Goal: Information Seeking & Learning: Learn about a topic

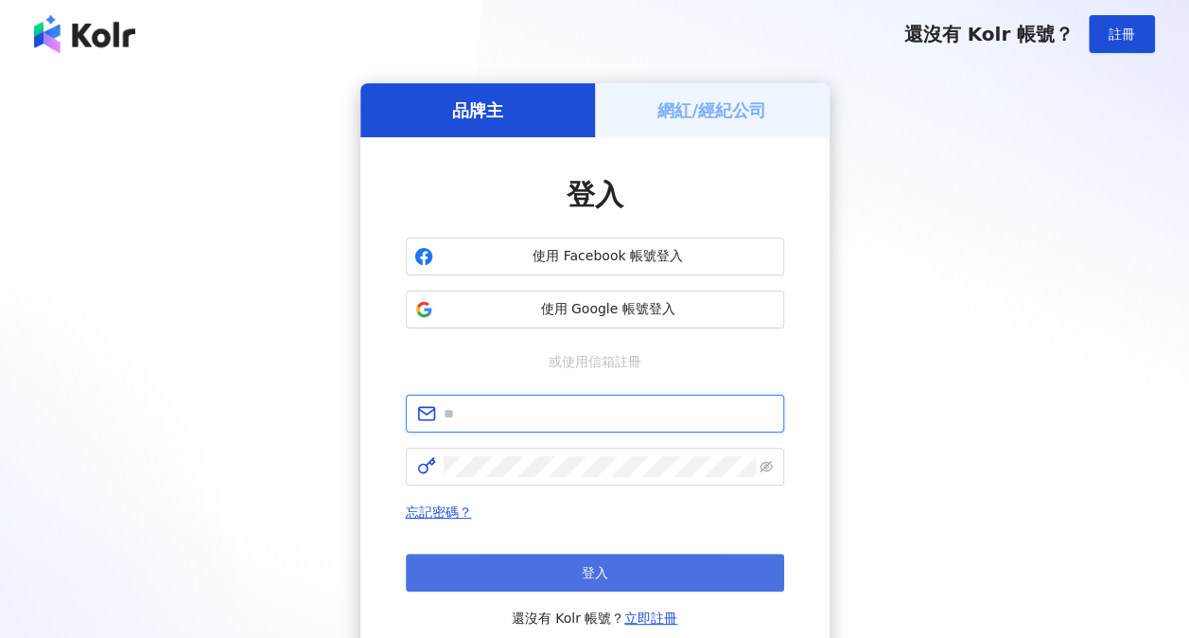
type input "**********"
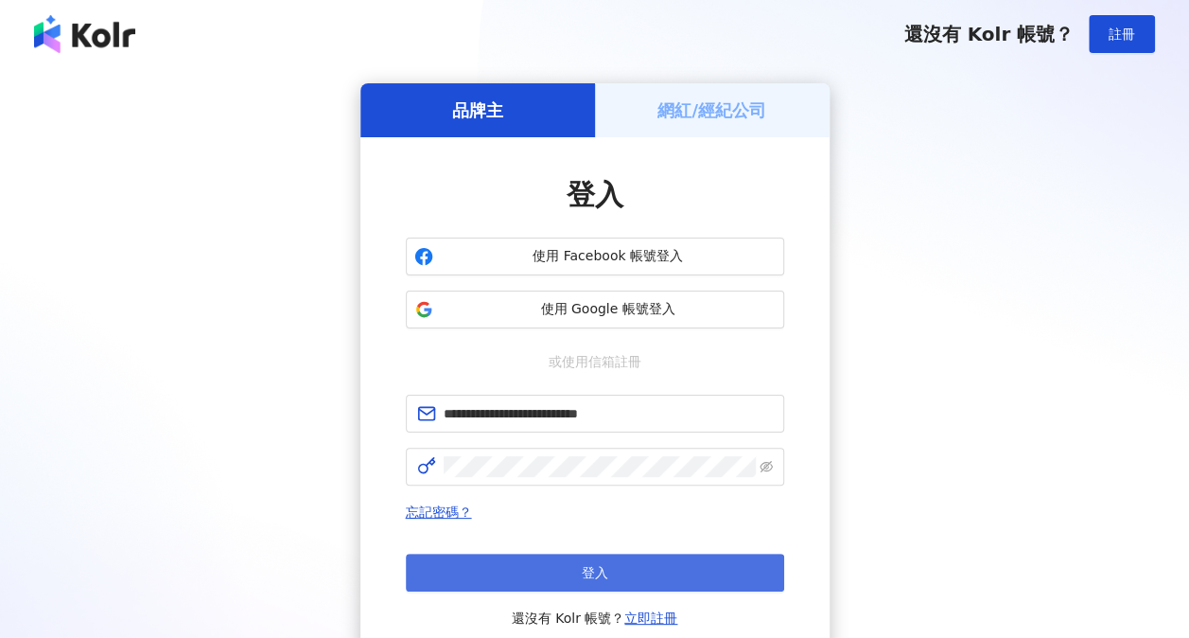
click at [634, 576] on button "登入" at bounding box center [595, 573] width 379 height 38
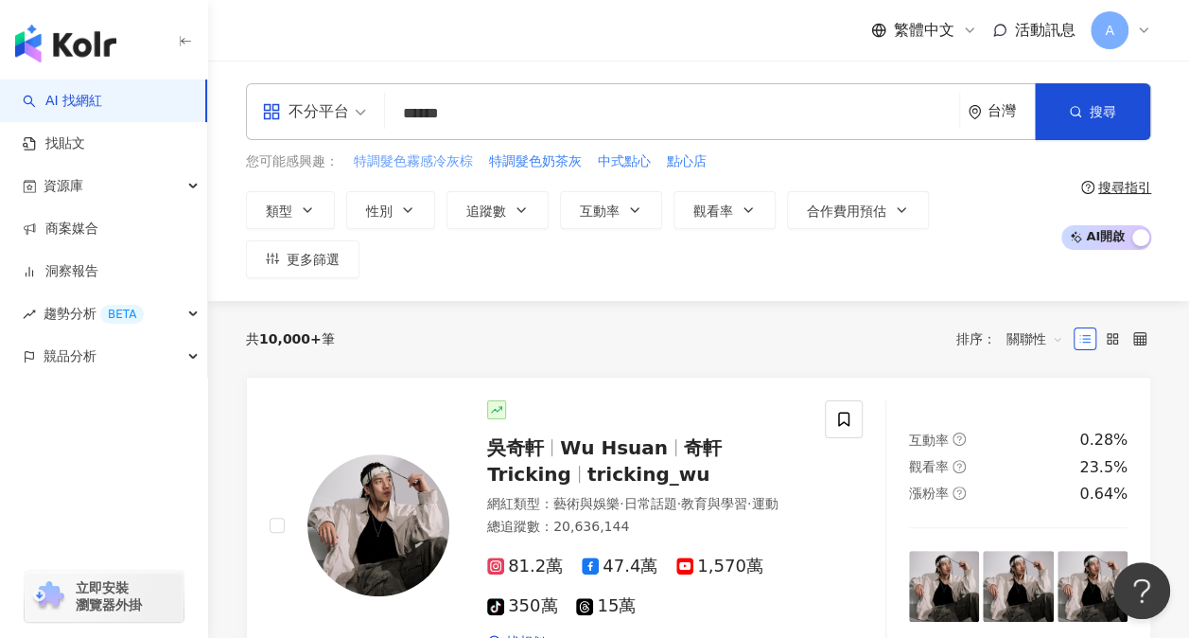
type input "*******"
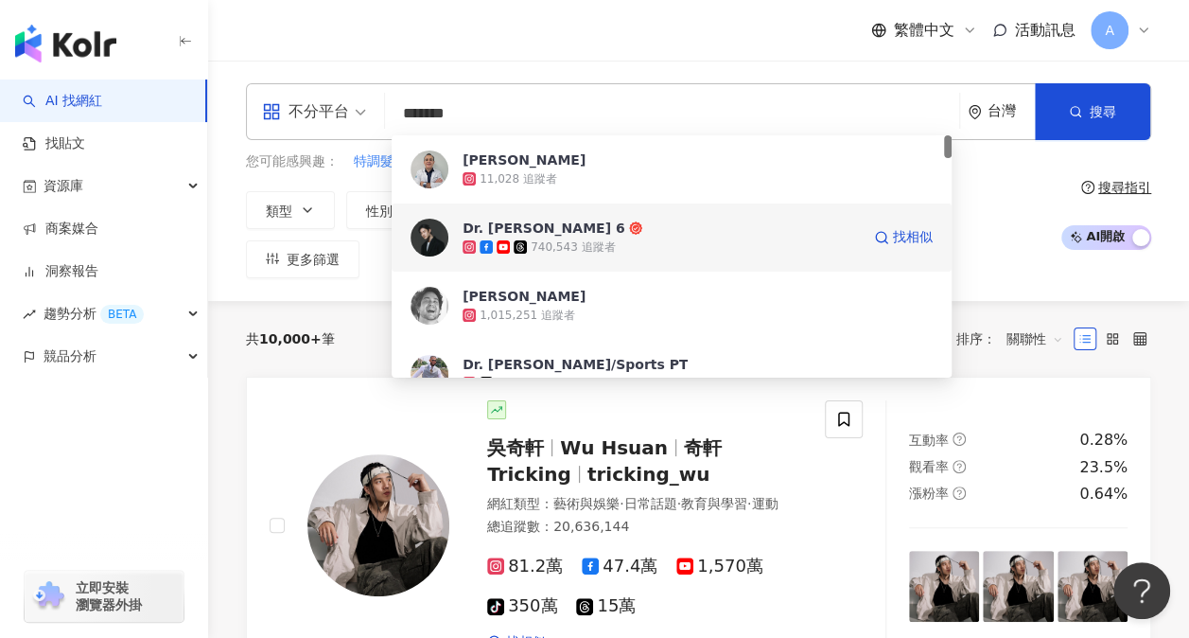
click at [471, 227] on div "Dr. Ivan 6" at bounding box center [544, 228] width 163 height 19
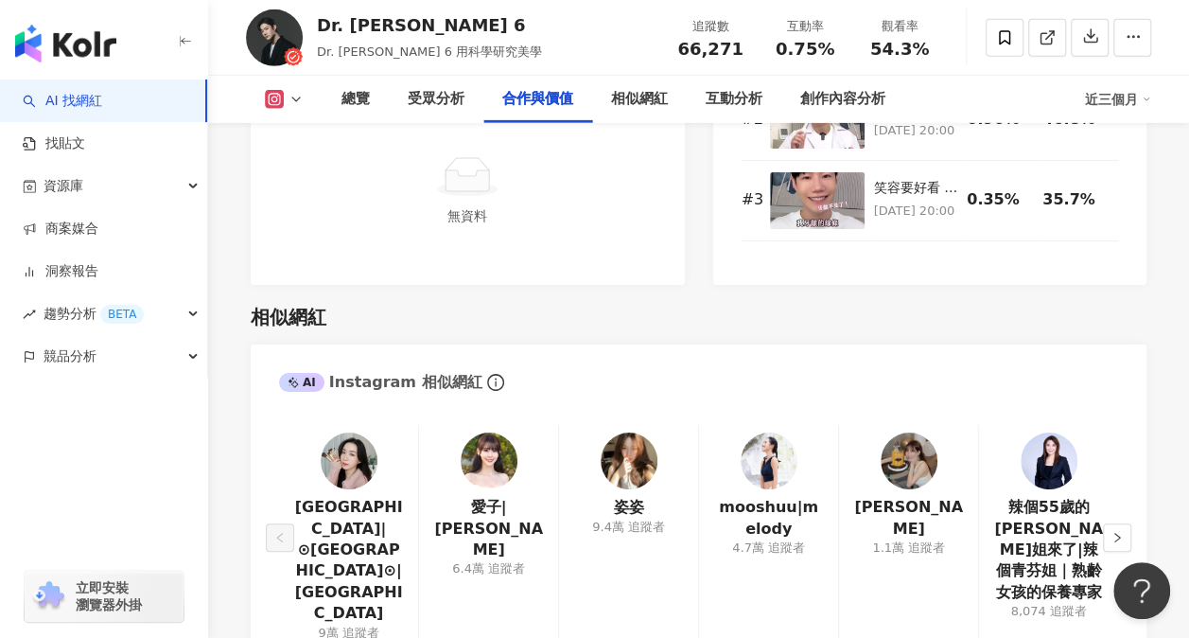
scroll to position [3028, 0]
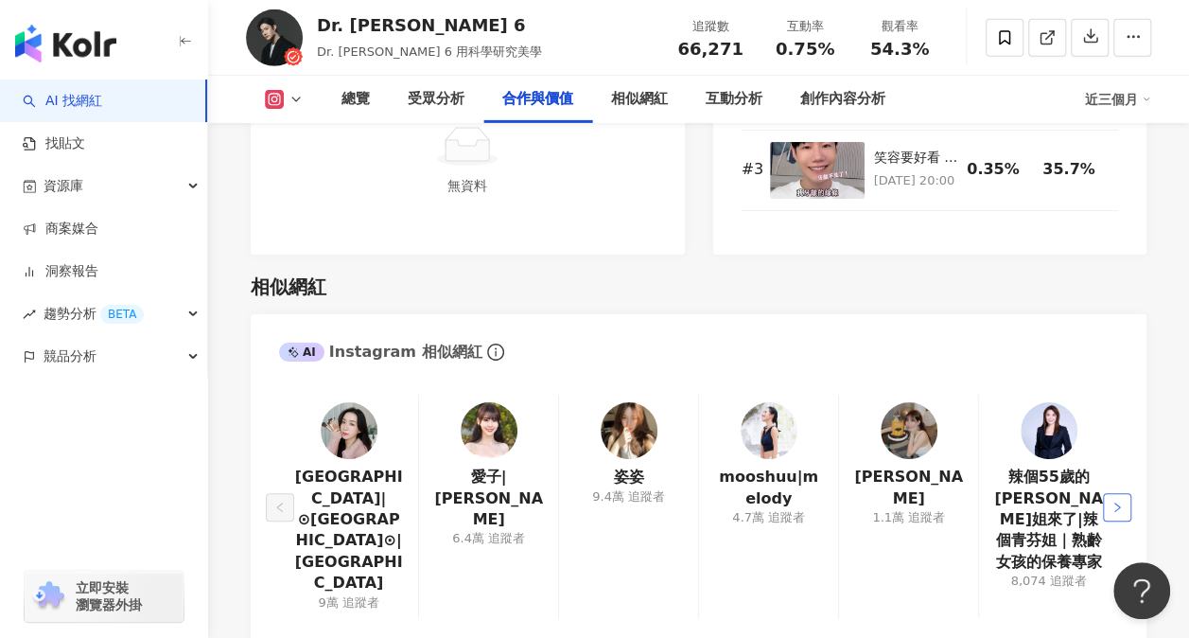
click at [1124, 493] on button "button" at bounding box center [1117, 507] width 28 height 28
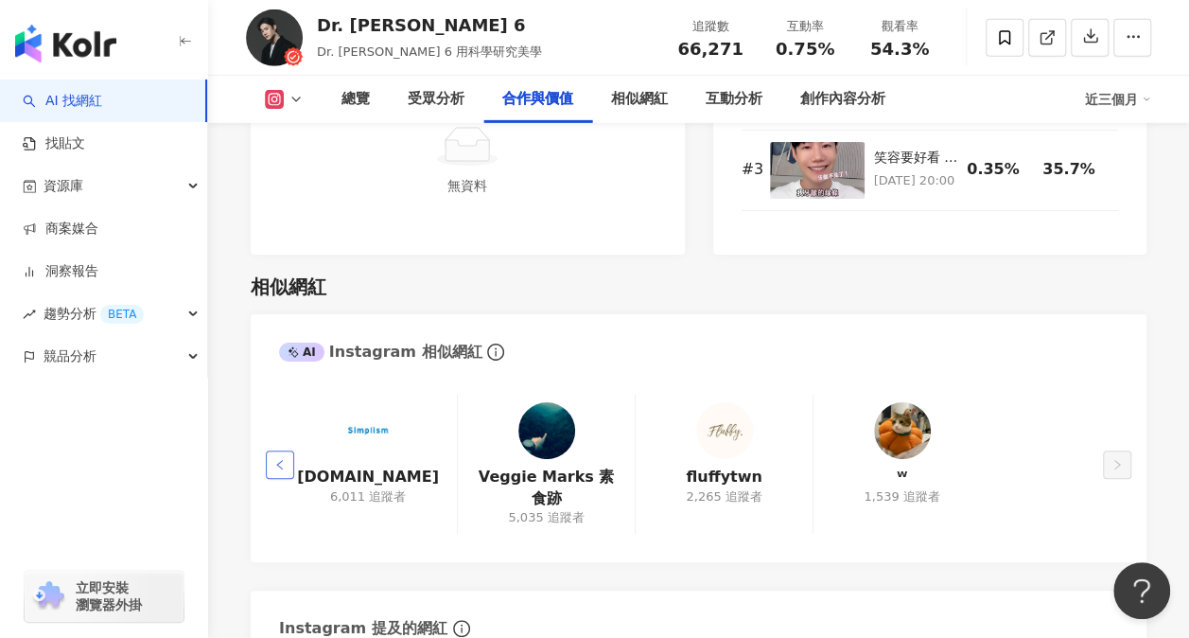
click at [290, 450] on button "button" at bounding box center [280, 464] width 28 height 28
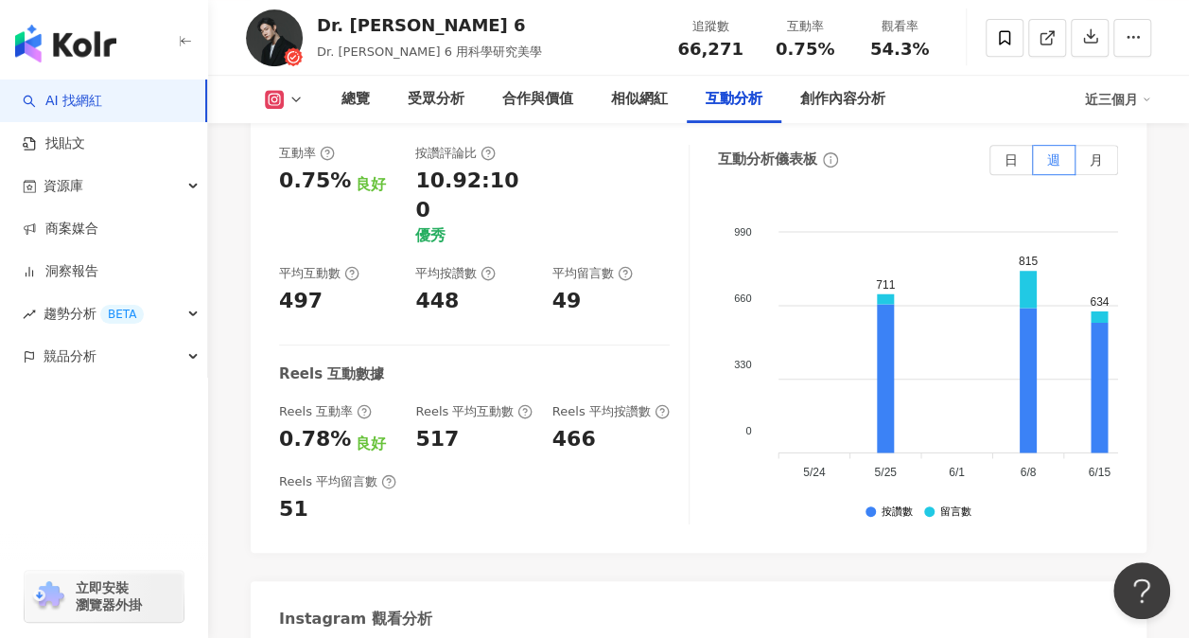
scroll to position [4258, 0]
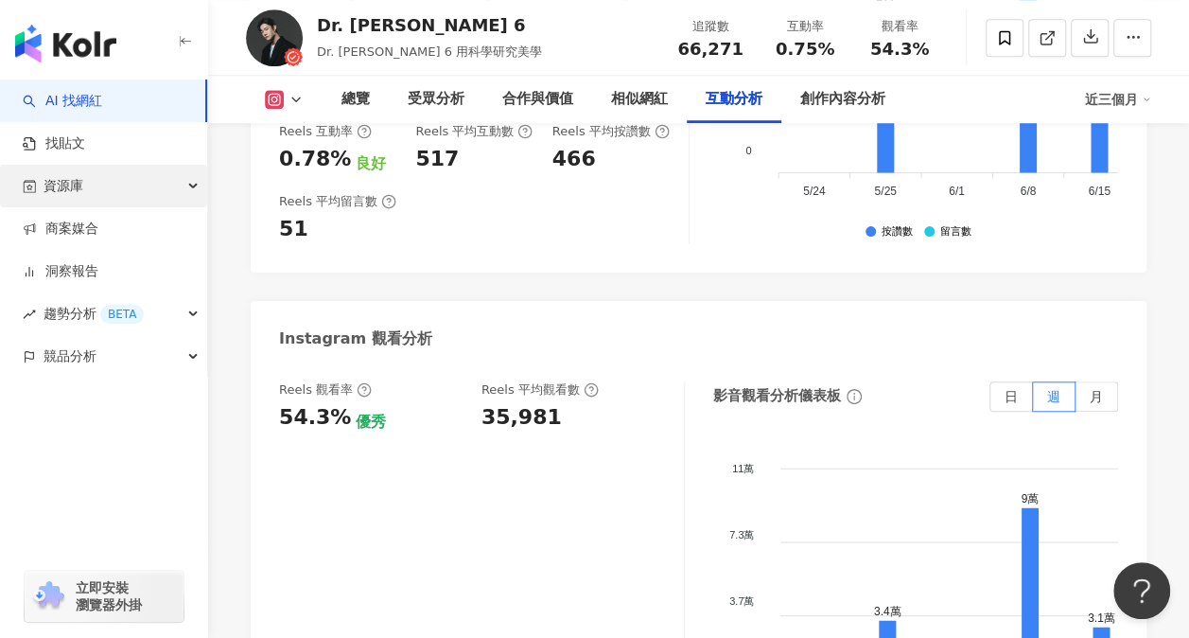
click at [146, 187] on div "資源庫" at bounding box center [103, 186] width 207 height 43
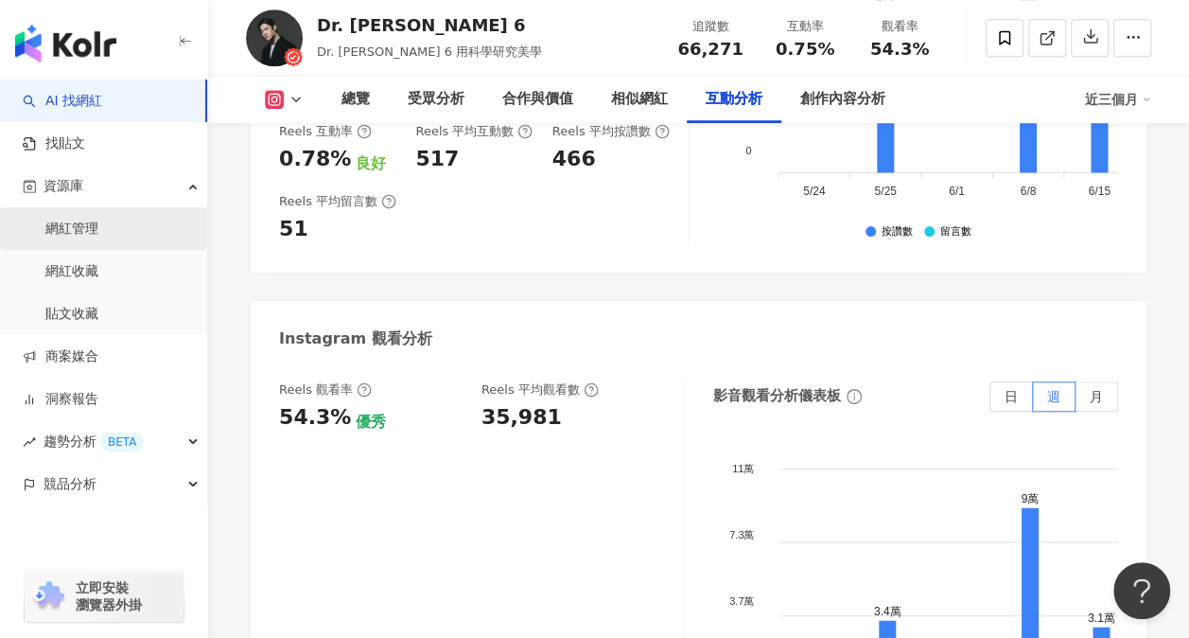
click at [98, 222] on link "網紅管理" at bounding box center [71, 229] width 53 height 19
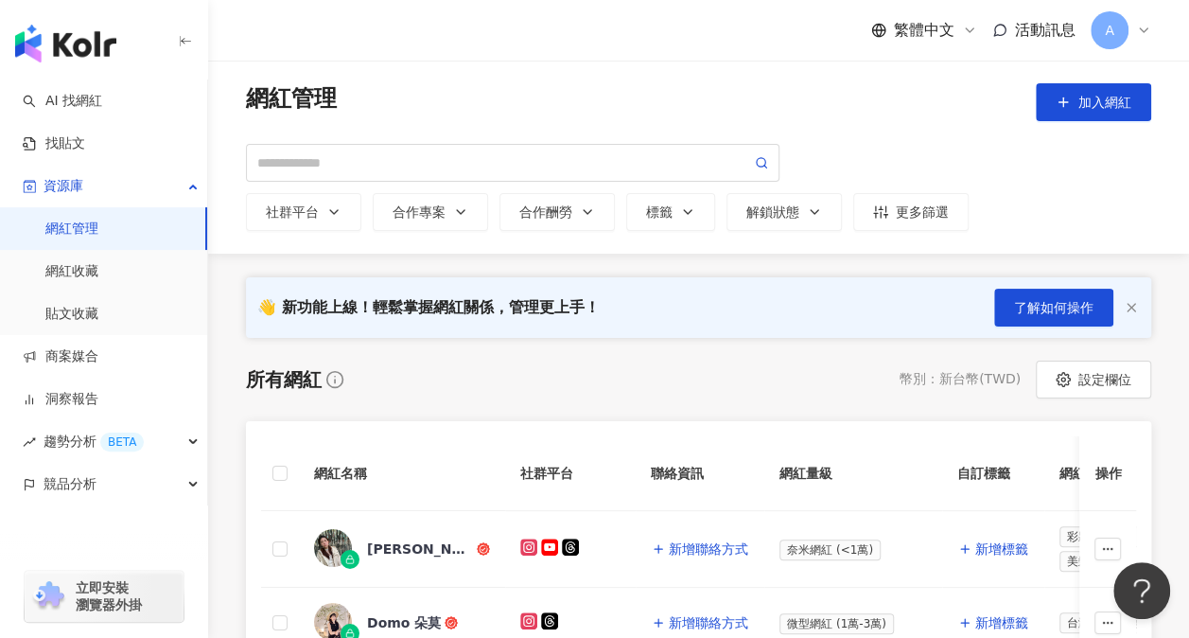
click at [115, 51] on img "button" at bounding box center [65, 44] width 101 height 38
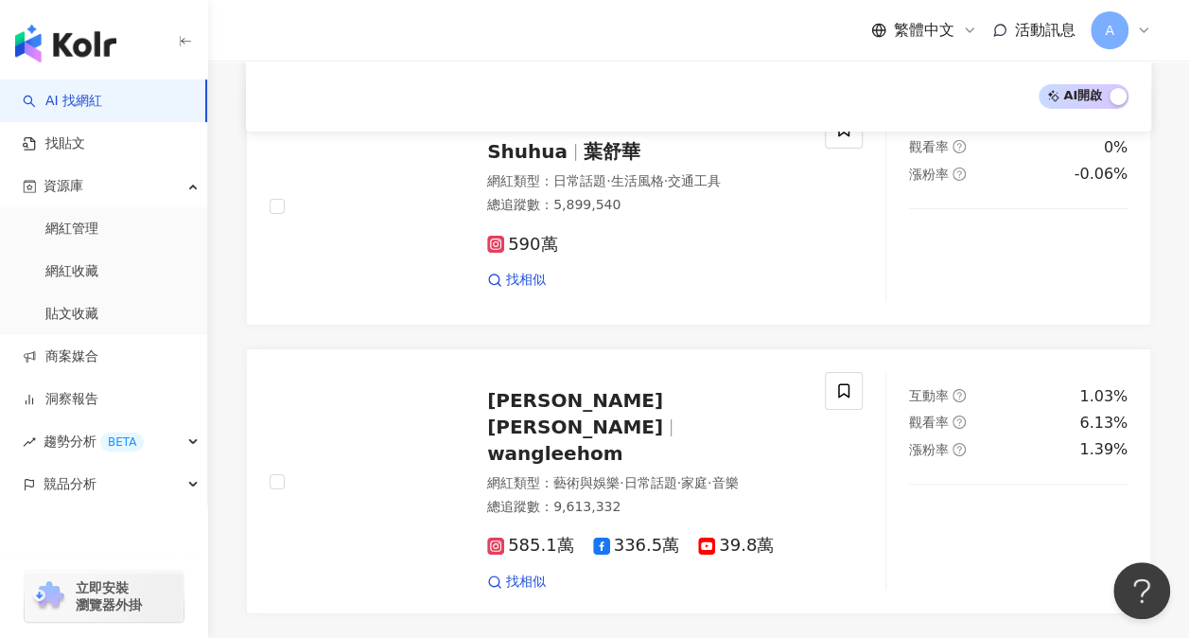
scroll to position [3596, 0]
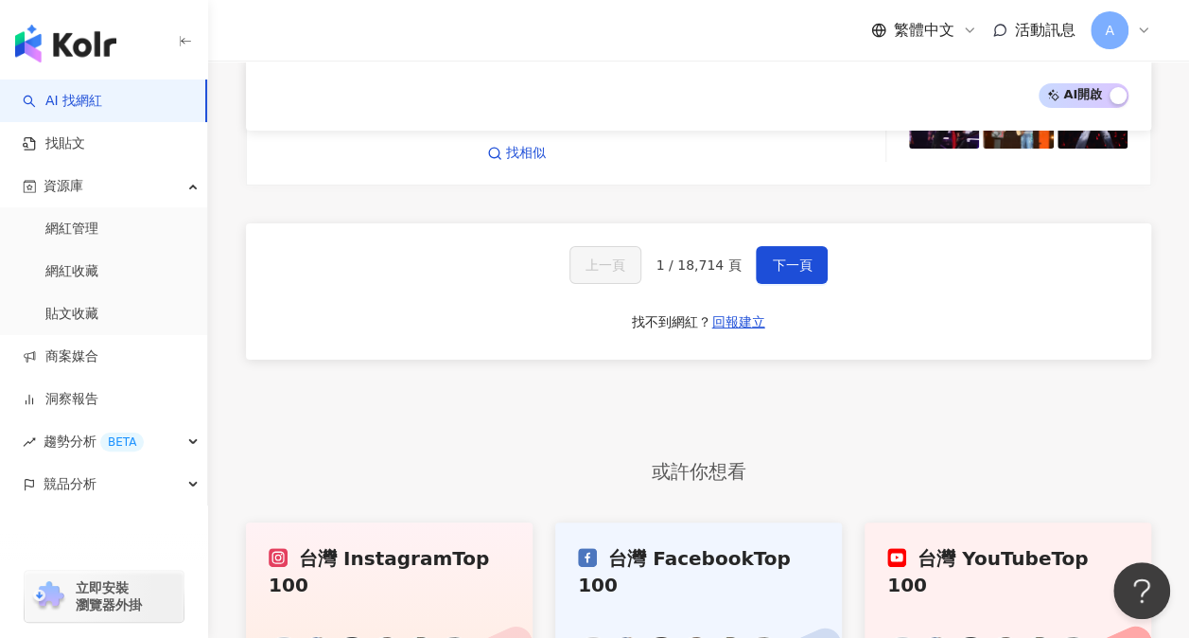
click at [408, 522] on link "台灣 Instagram Top 100" at bounding box center [389, 609] width 287 height 174
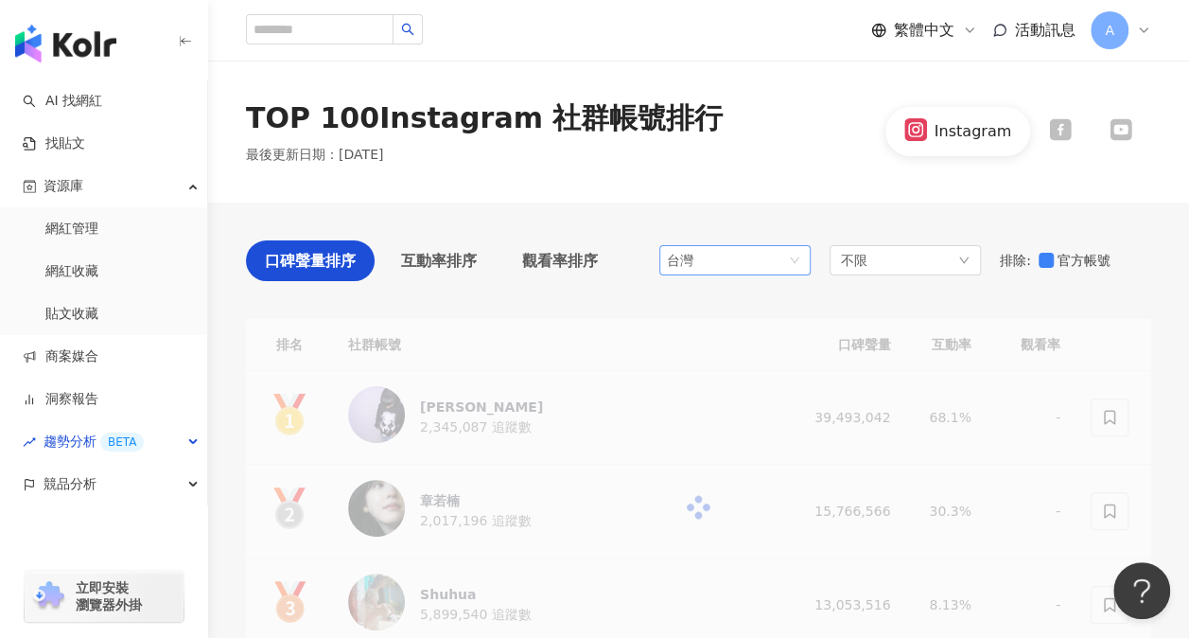
click at [802, 270] on span "台灣" at bounding box center [735, 260] width 136 height 28
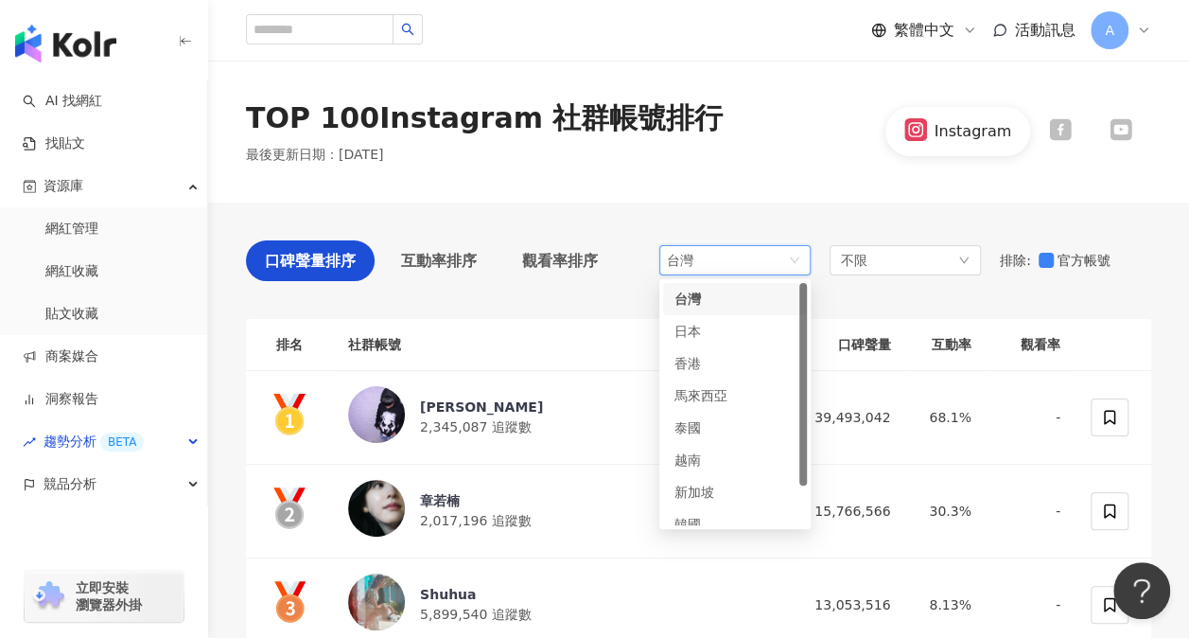
click at [715, 306] on div "台灣" at bounding box center [706, 299] width 62 height 21
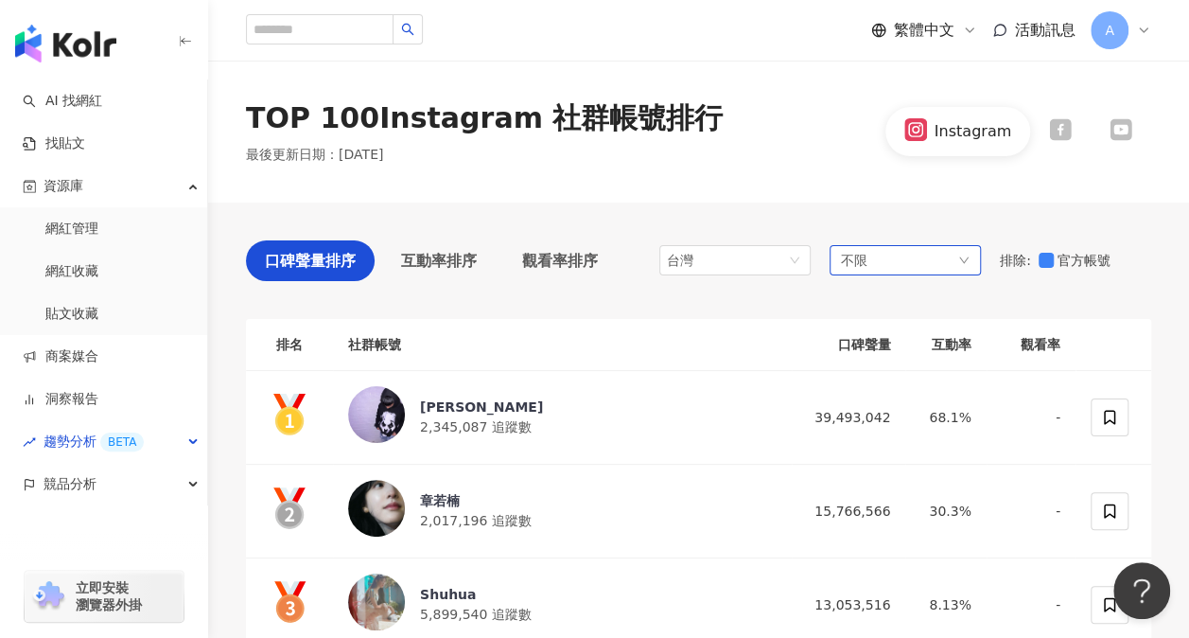
click at [967, 252] on div "不限" at bounding box center [905, 260] width 151 height 30
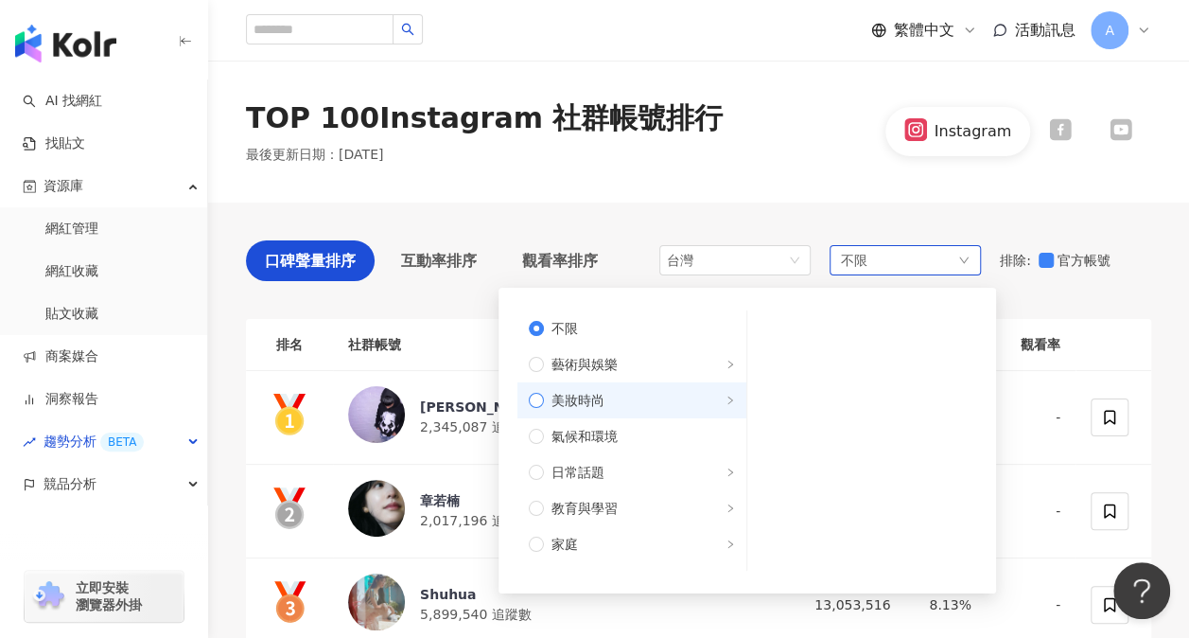
click at [616, 399] on span "美妝時尚" at bounding box center [639, 400] width 191 height 21
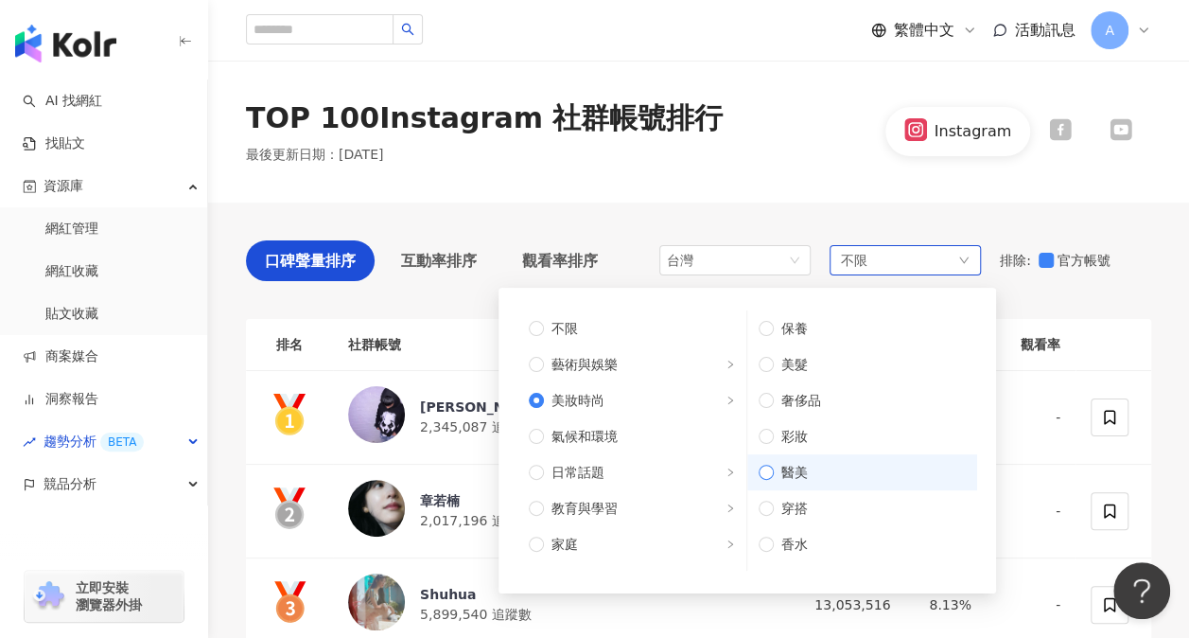
click at [832, 479] on span "醫美" at bounding box center [870, 472] width 192 height 21
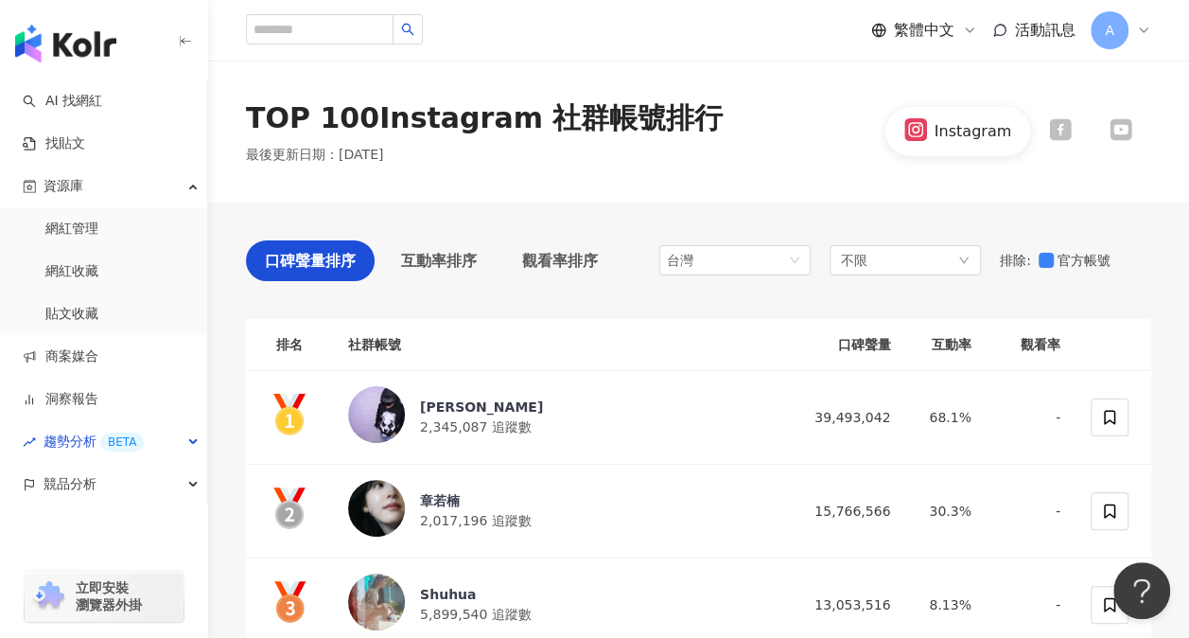
click at [1047, 194] on div "TOP 100 Instagram 社群帳號排行 最後更新日期 ： 2025年8月 Instagram" at bounding box center [698, 132] width 981 height 142
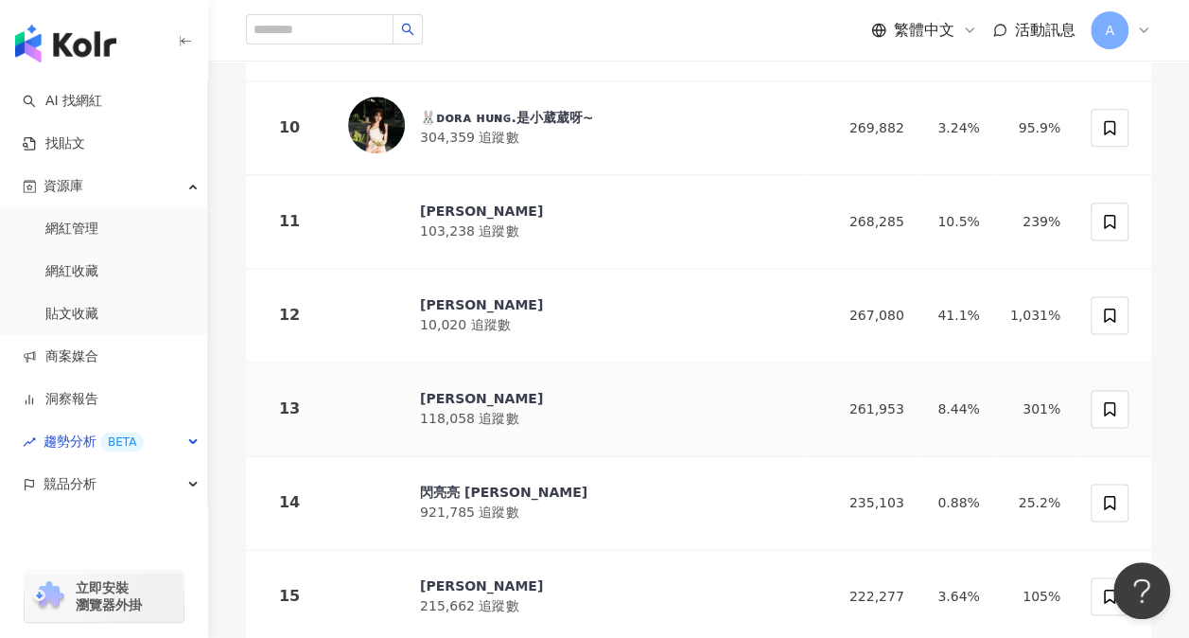
scroll to position [1136, 0]
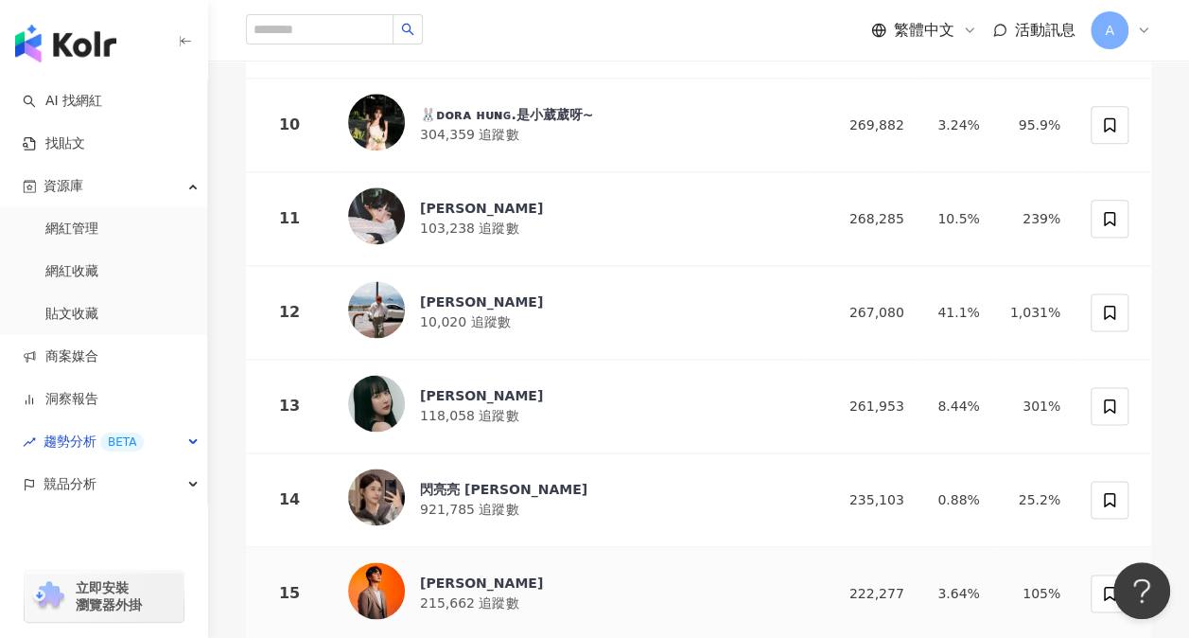
click at [443, 573] on div "林亞杭Otis" at bounding box center [481, 582] width 123 height 19
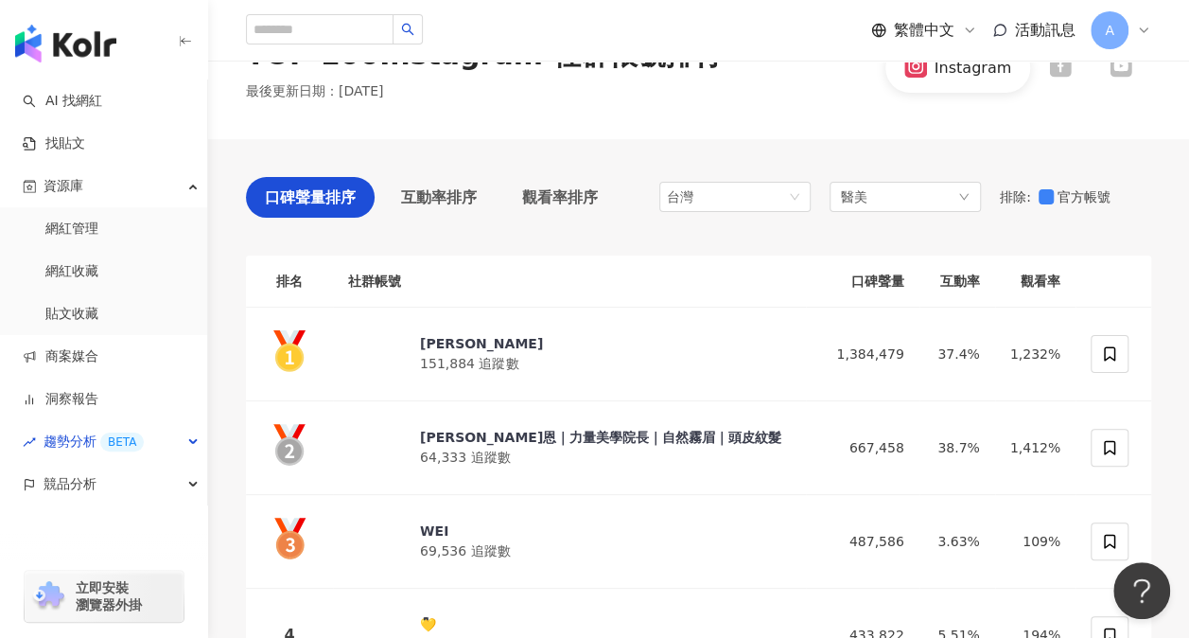
scroll to position [0, 0]
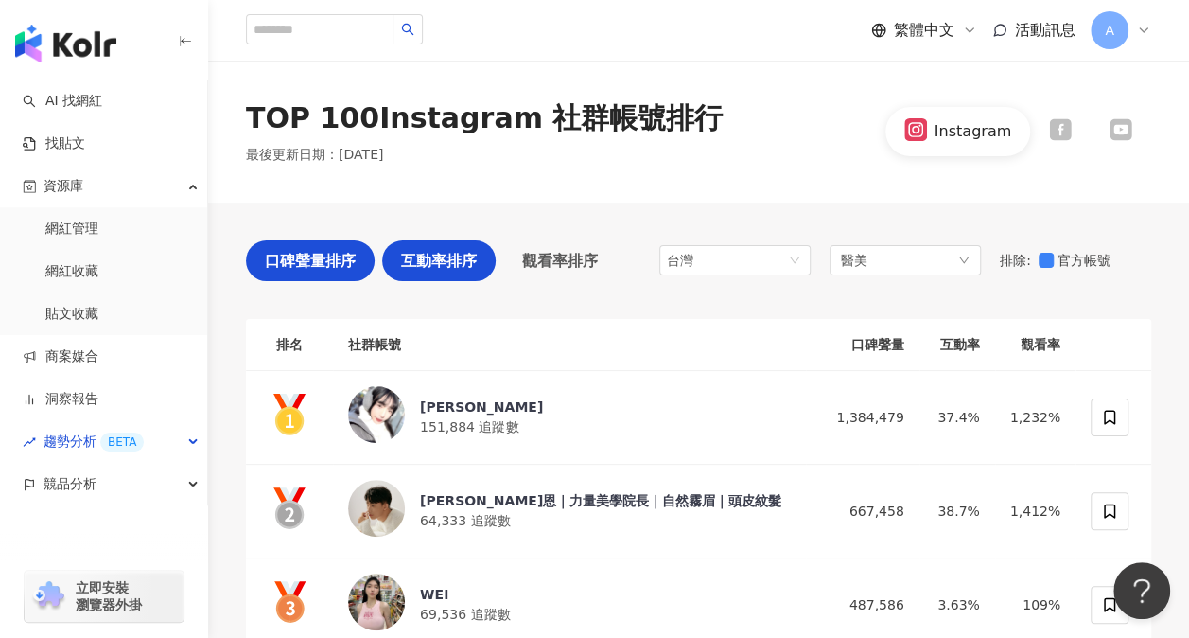
click at [437, 257] on span "互動率排序" at bounding box center [439, 261] width 76 height 24
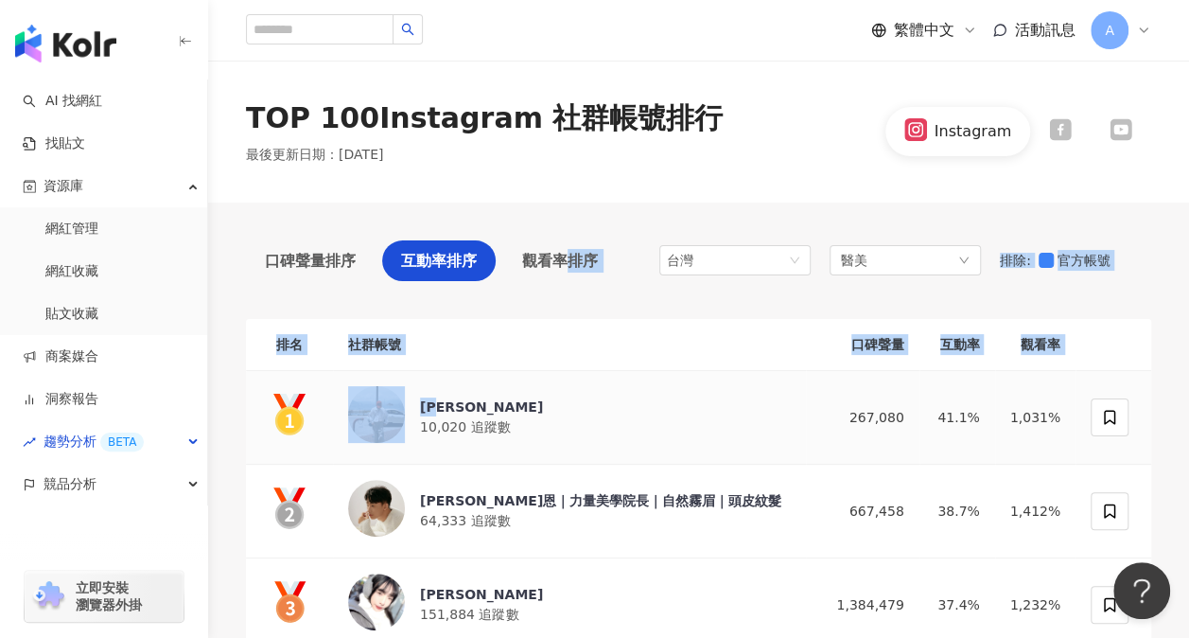
drag, startPoint x: 562, startPoint y: 263, endPoint x: 592, endPoint y: 405, distance: 145.1
drag, startPoint x: 592, startPoint y: 405, endPoint x: 605, endPoint y: 500, distance: 95.4
click at [605, 500] on div "wayne維恩｜力量美學院長｜自然霧眉｜頭皮紋髮" at bounding box center [600, 500] width 361 height 19
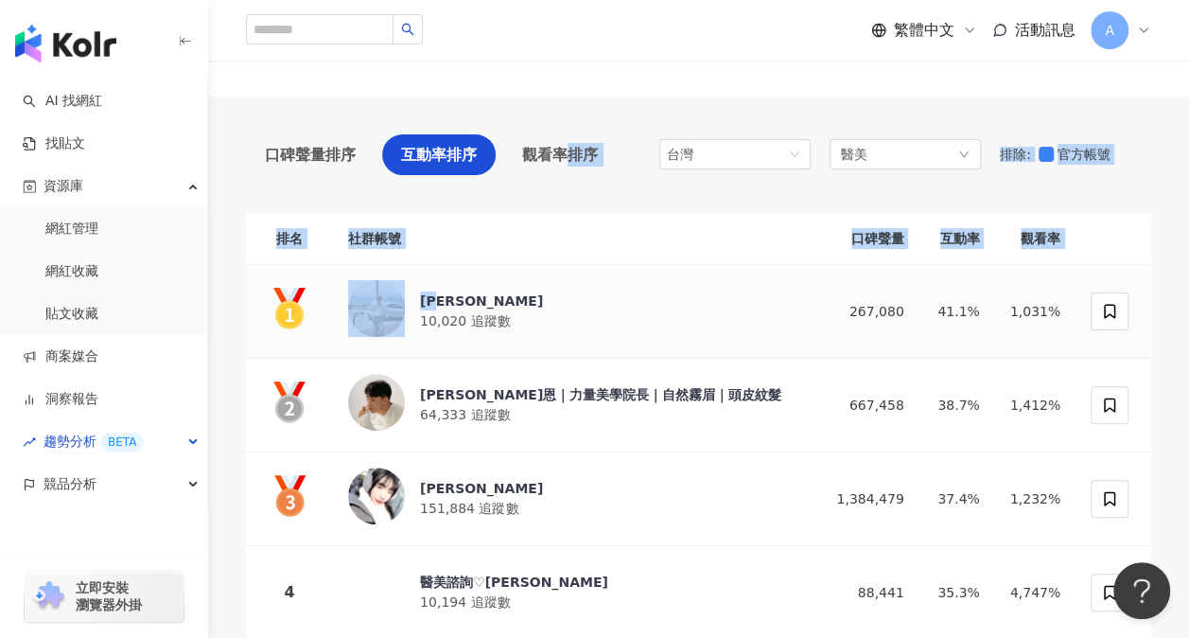
scroll to position [189, 0]
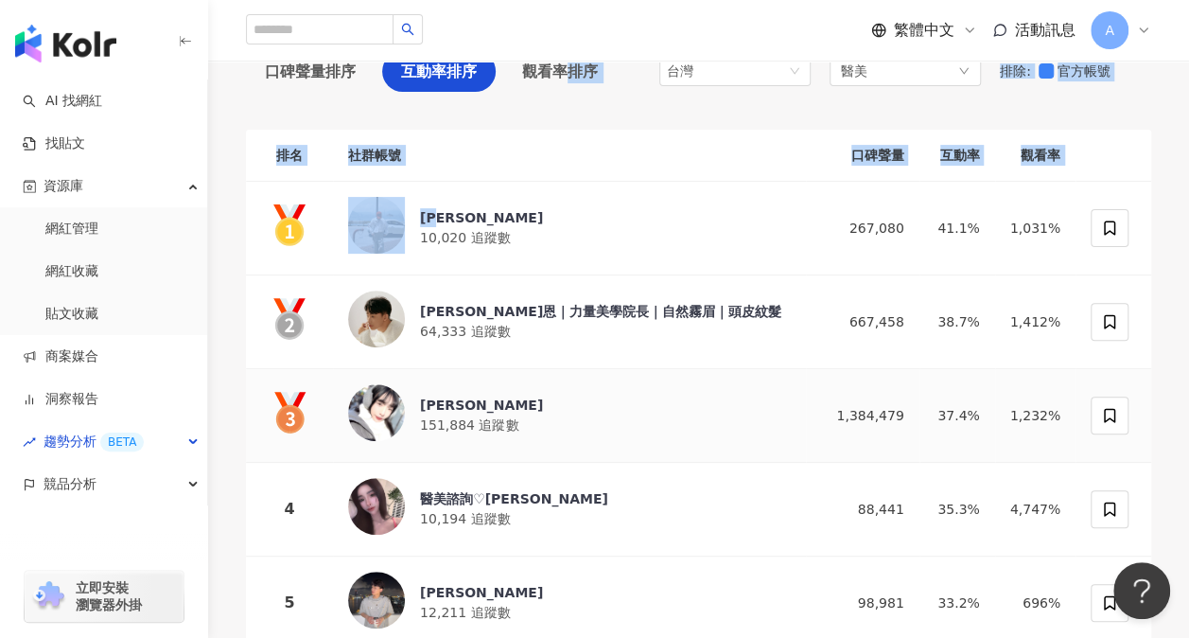
click at [442, 396] on div "李李" at bounding box center [481, 405] width 123 height 19
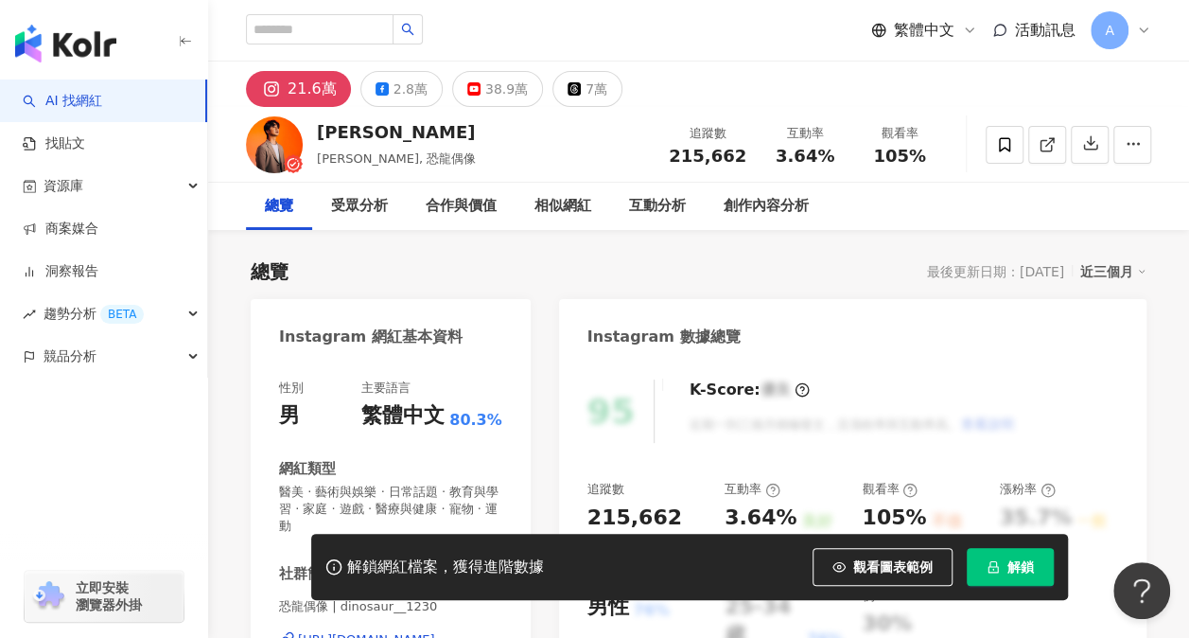
click at [1022, 561] on span "解鎖" at bounding box center [1021, 566] width 26 height 15
click at [581, 273] on div "總覽 最後更新日期：2025/8/24 近三個月" at bounding box center [699, 271] width 896 height 26
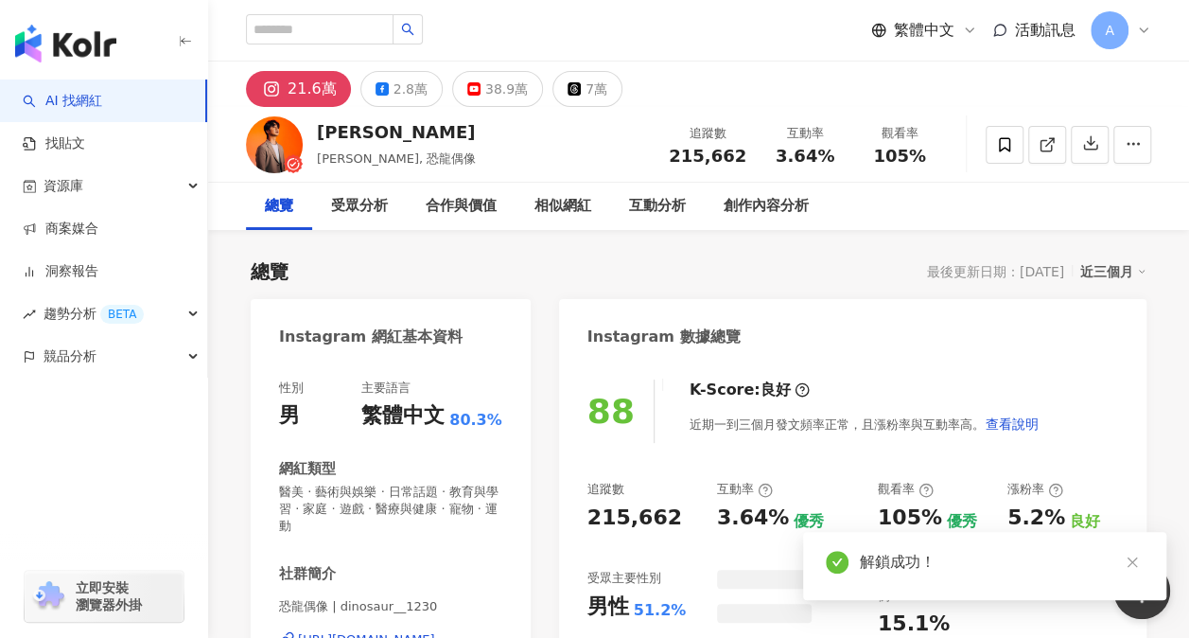
click at [814, 384] on div "K-Score : 良好 近期一到三個月發文頻率正常，且漲粉率與互動率高。 查看說明" at bounding box center [855, 410] width 369 height 63
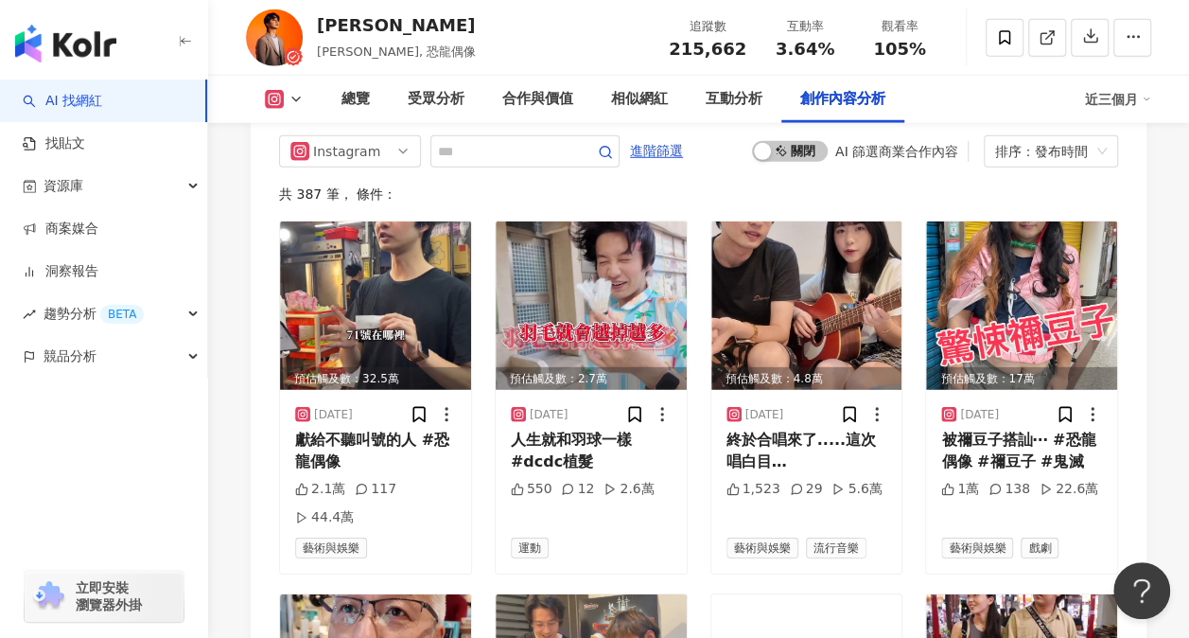
scroll to position [6056, 0]
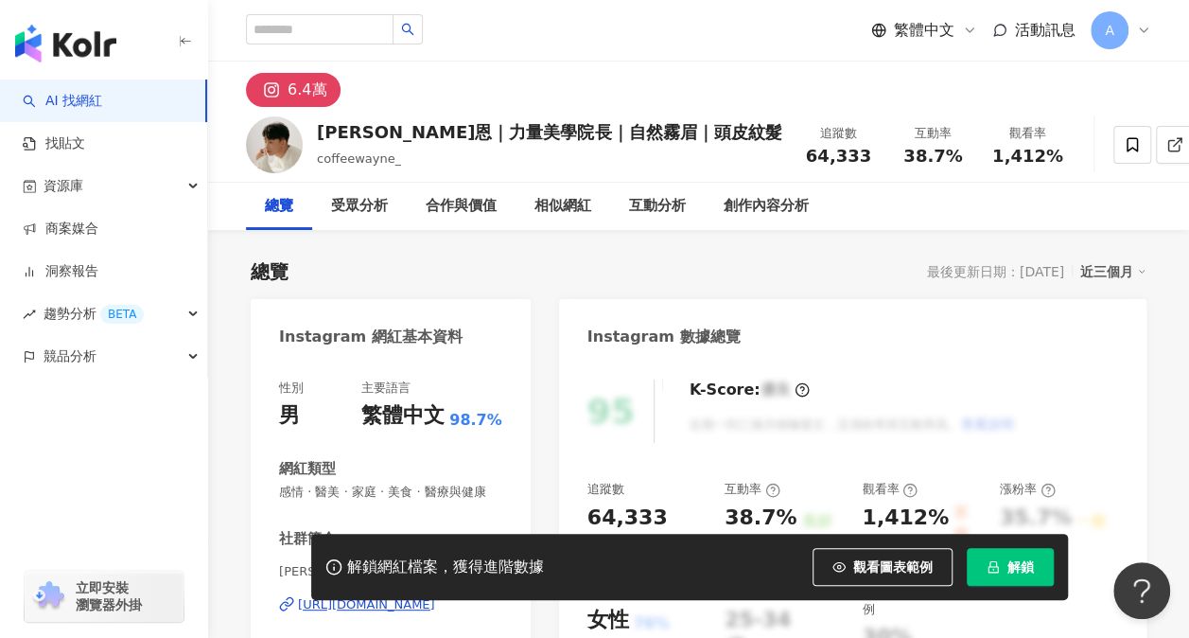
click at [1026, 566] on span "解鎖" at bounding box center [1021, 566] width 26 height 15
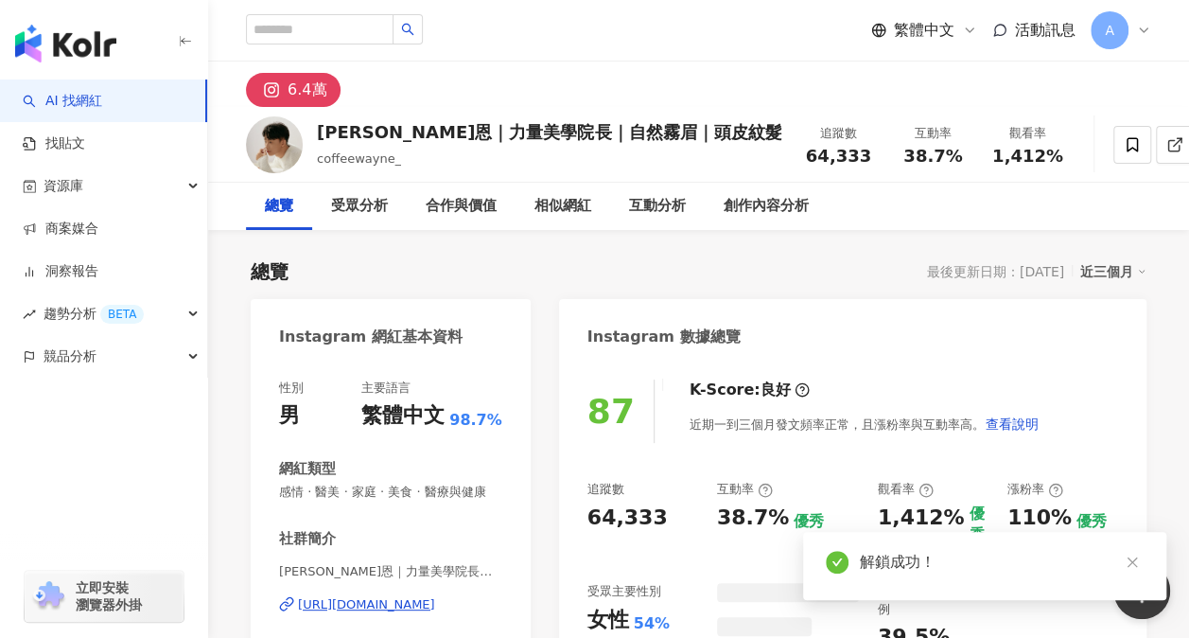
click at [572, 306] on div "Instagram 數據總覽" at bounding box center [853, 330] width 588 height 62
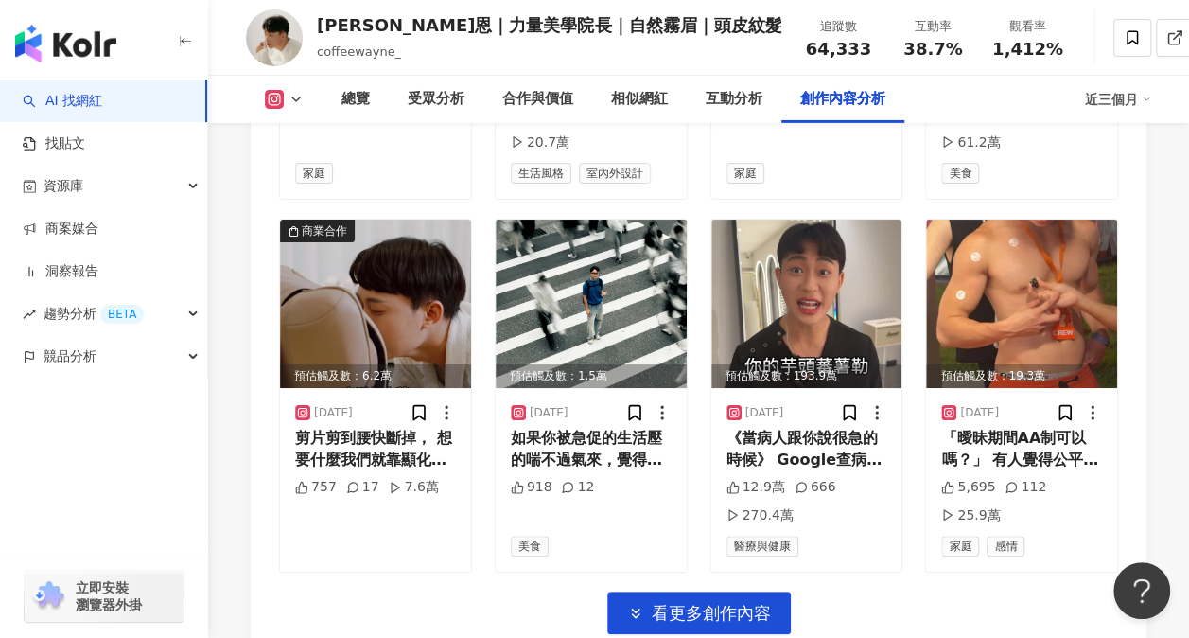
scroll to position [6719, 0]
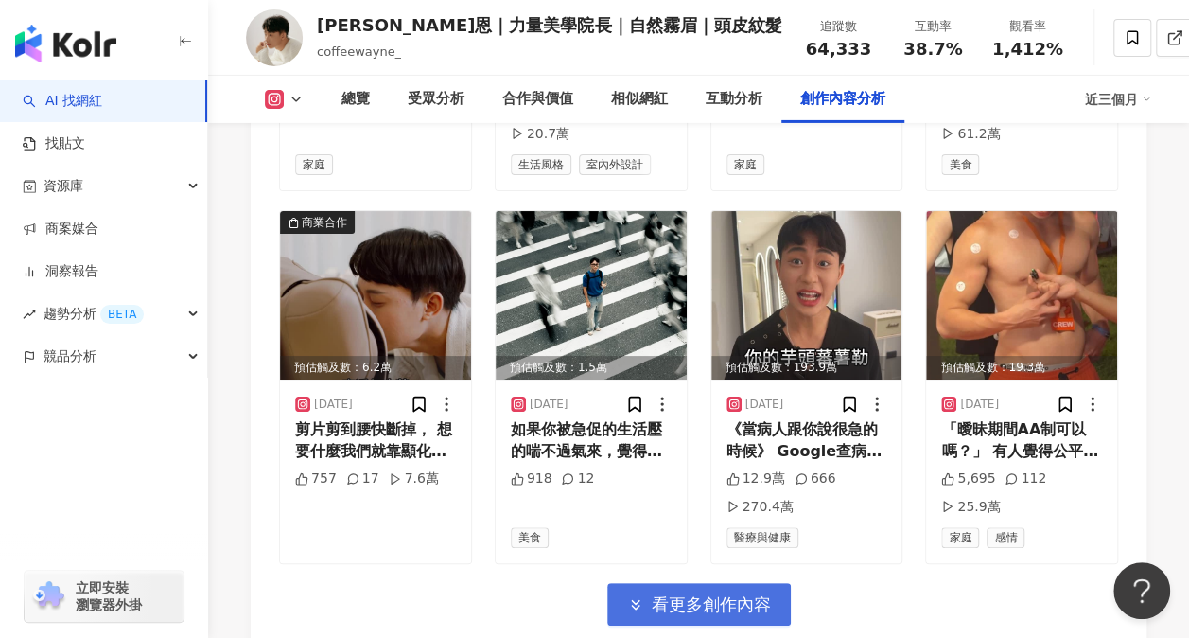
click at [666, 594] on span "看更多創作內容" at bounding box center [711, 604] width 119 height 21
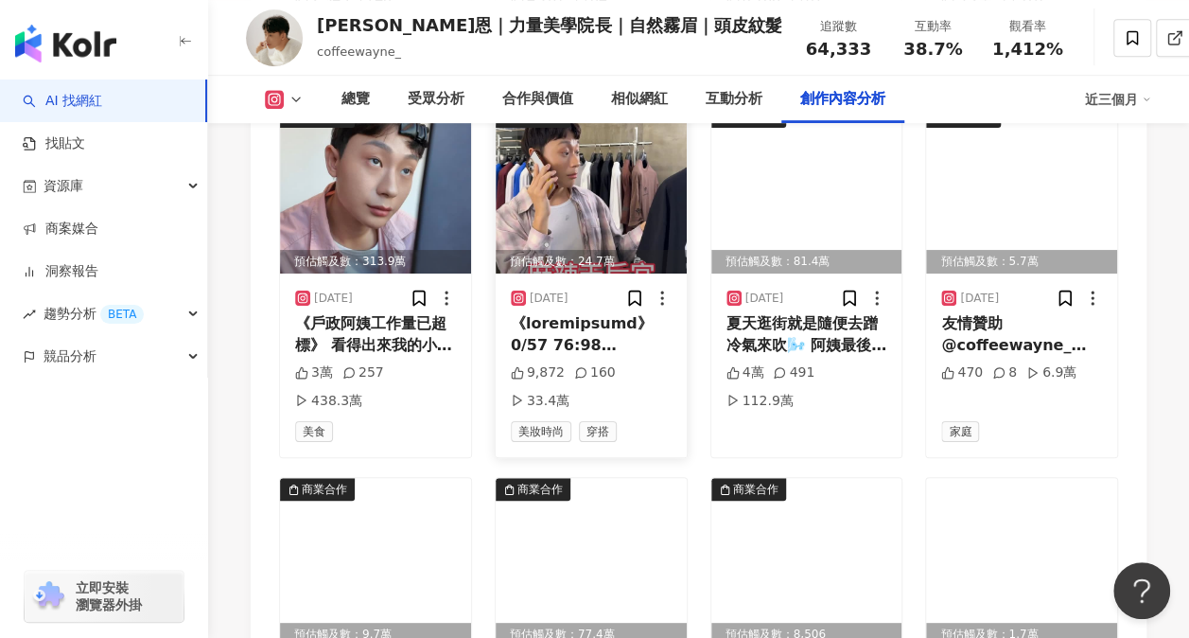
scroll to position [7665, 0]
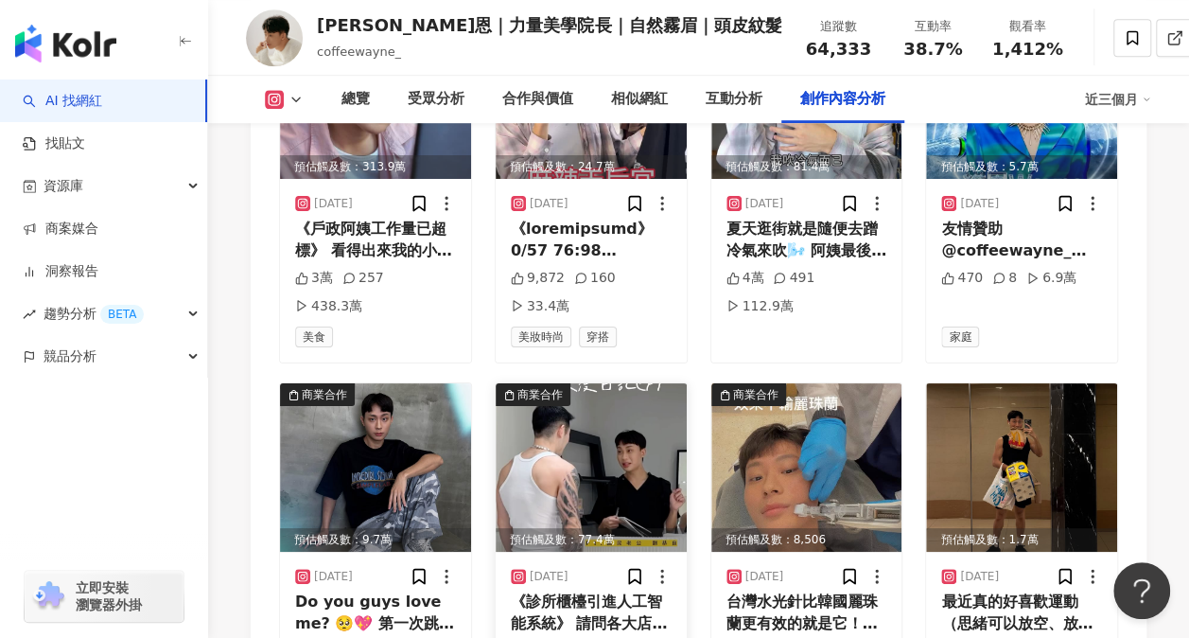
click at [621, 383] on img at bounding box center [591, 467] width 191 height 168
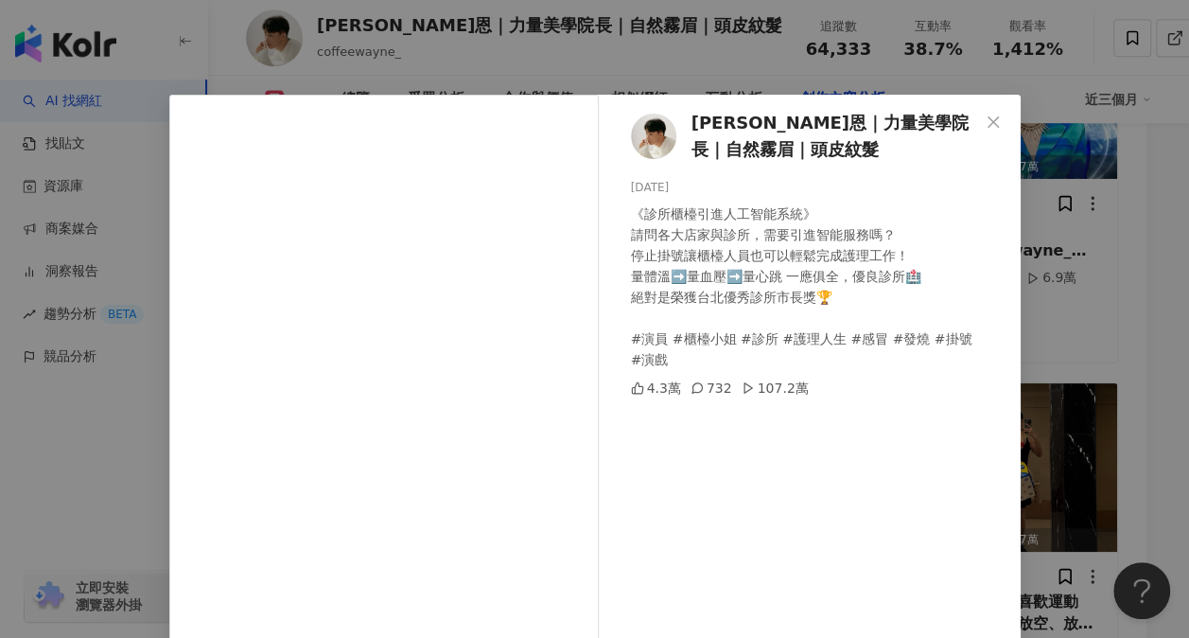
scroll to position [95, 0]
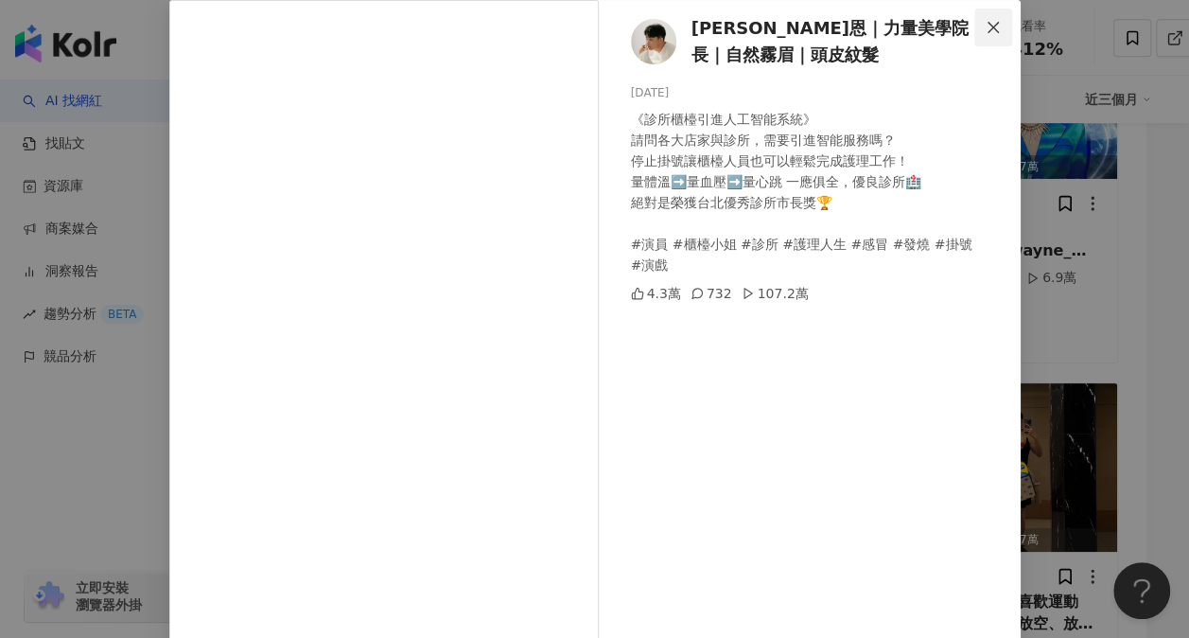
click at [988, 28] on icon "close" at bounding box center [993, 26] width 11 height 11
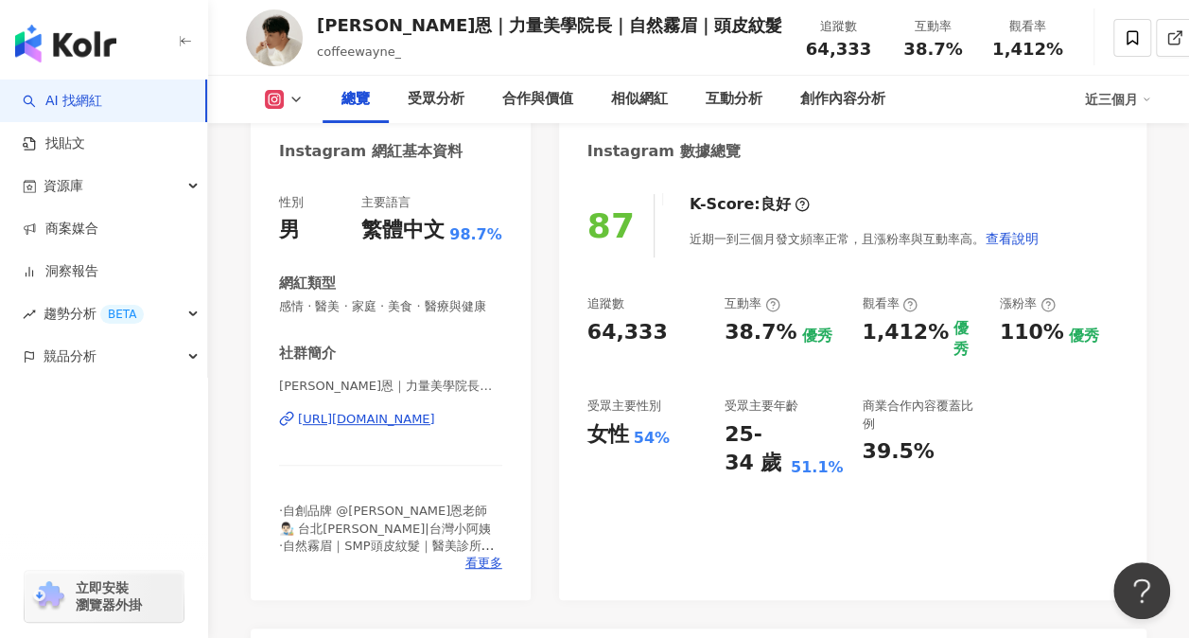
scroll to position [189, 0]
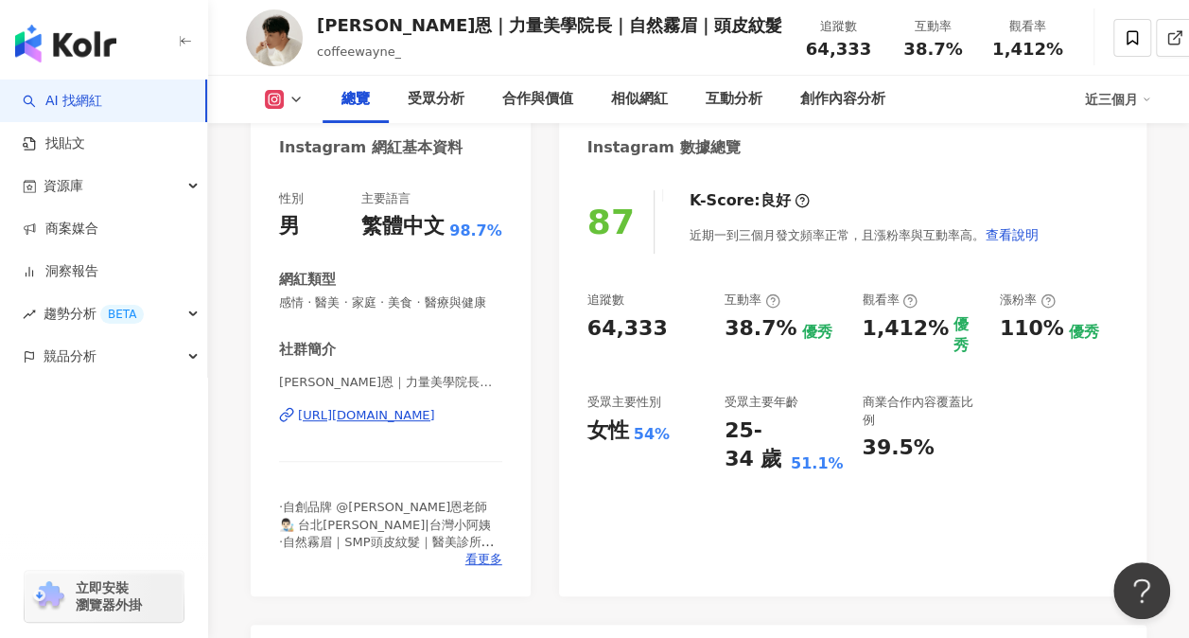
click at [362, 424] on div "https://www.instagram.com/coffeewayne_/" at bounding box center [366, 415] width 137 height 17
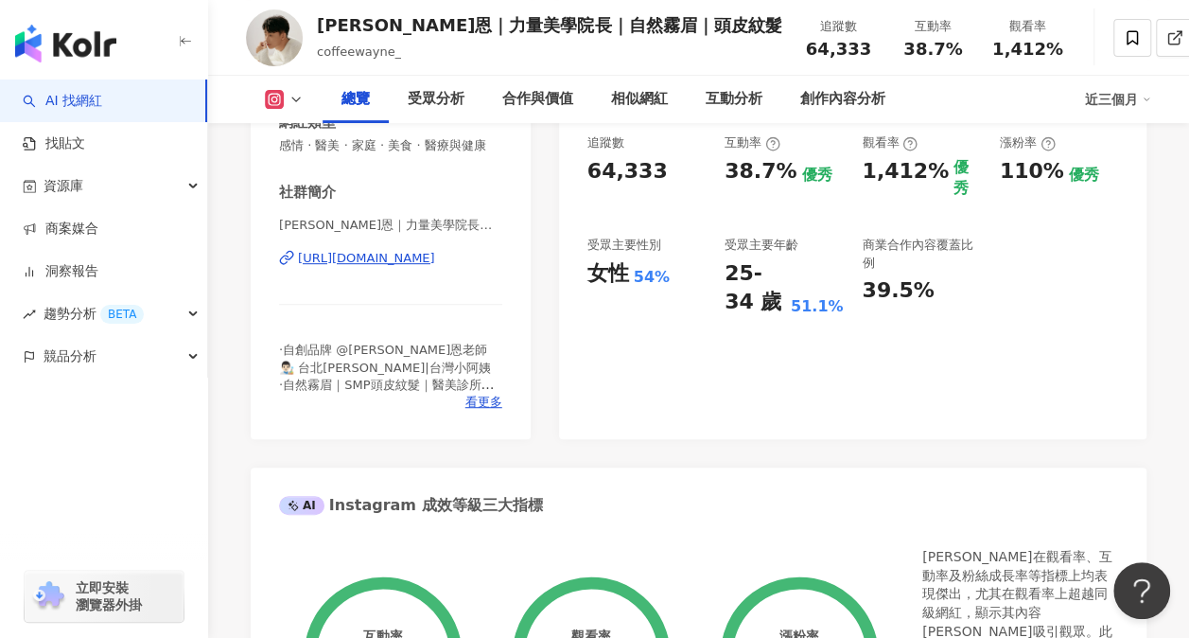
scroll to position [757, 0]
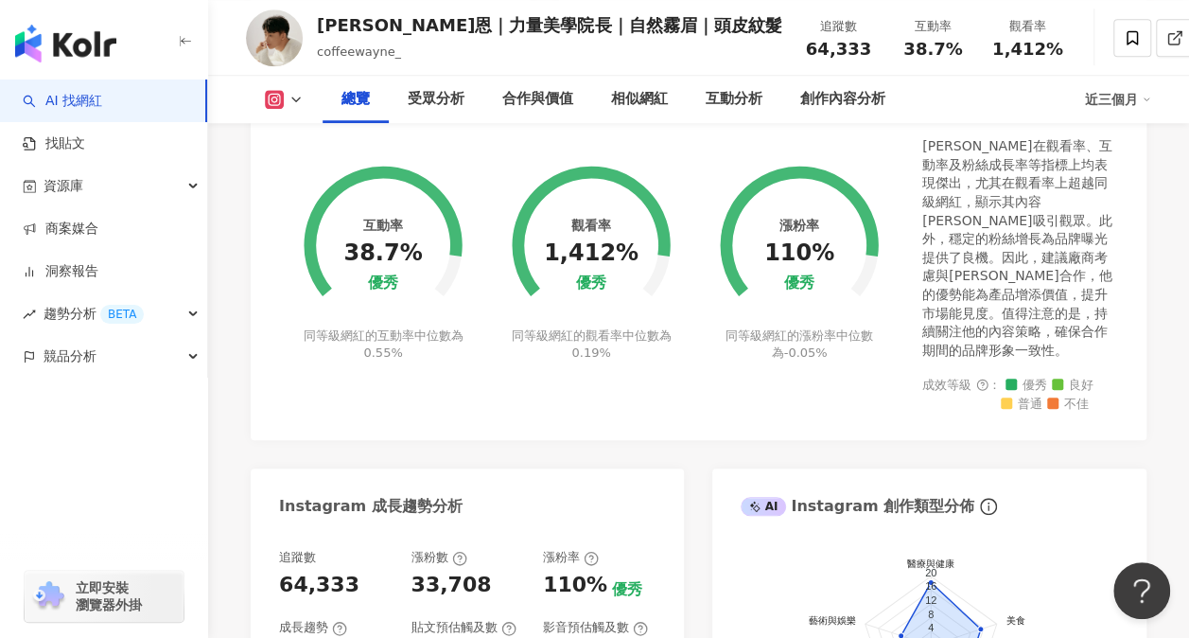
click at [86, 102] on link "AI 找網紅" at bounding box center [62, 101] width 79 height 19
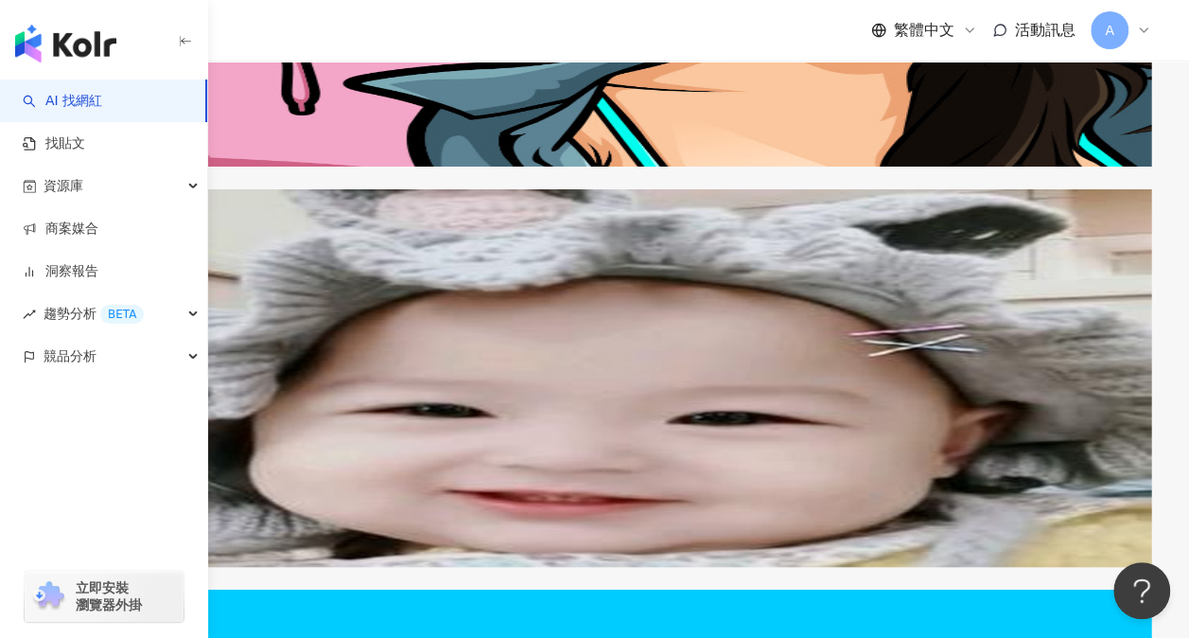
scroll to position [3653, 0]
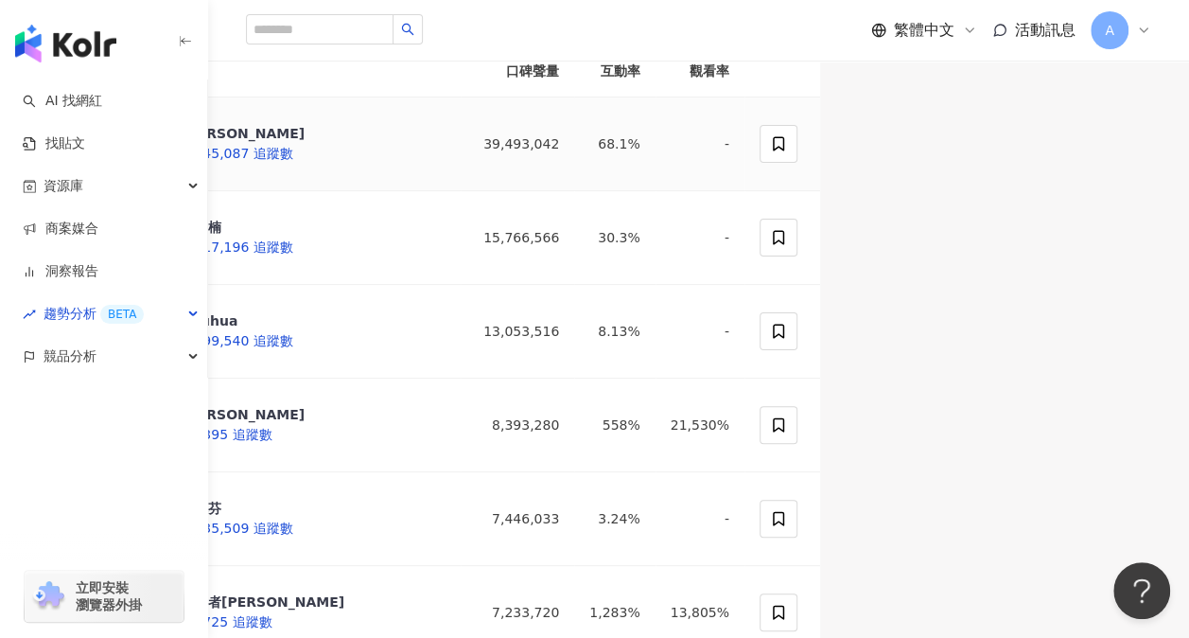
scroll to position [95, 0]
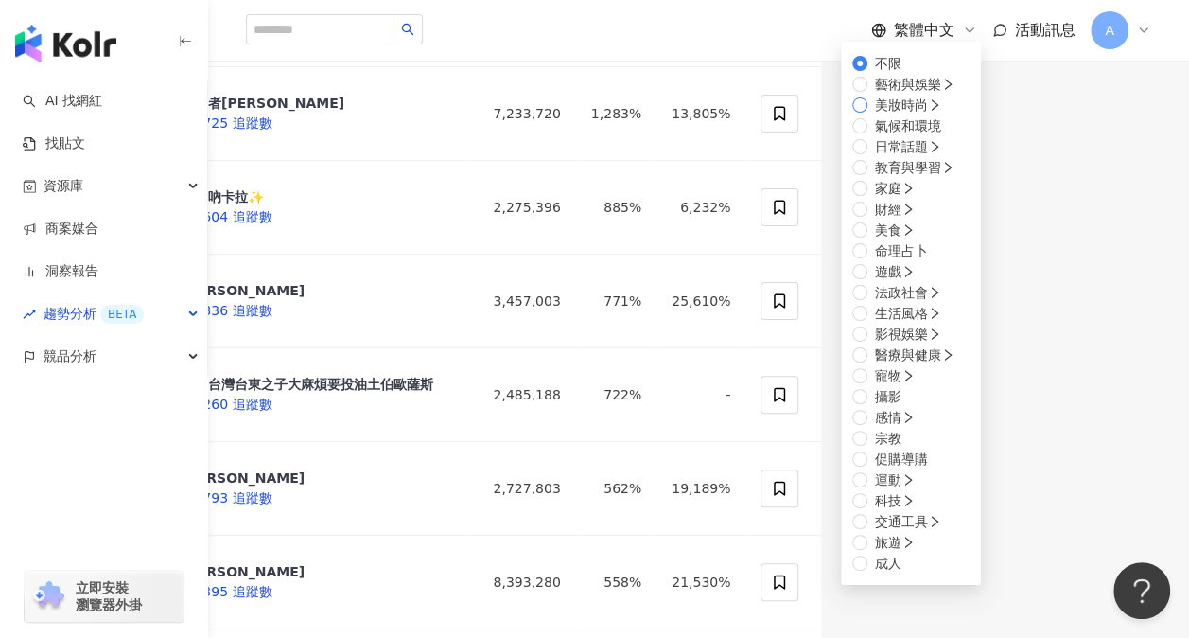
click at [868, 115] on span "美妝時尚" at bounding box center [908, 105] width 81 height 21
click at [868, 573] on span "保養" at bounding box center [889, 583] width 42 height 21
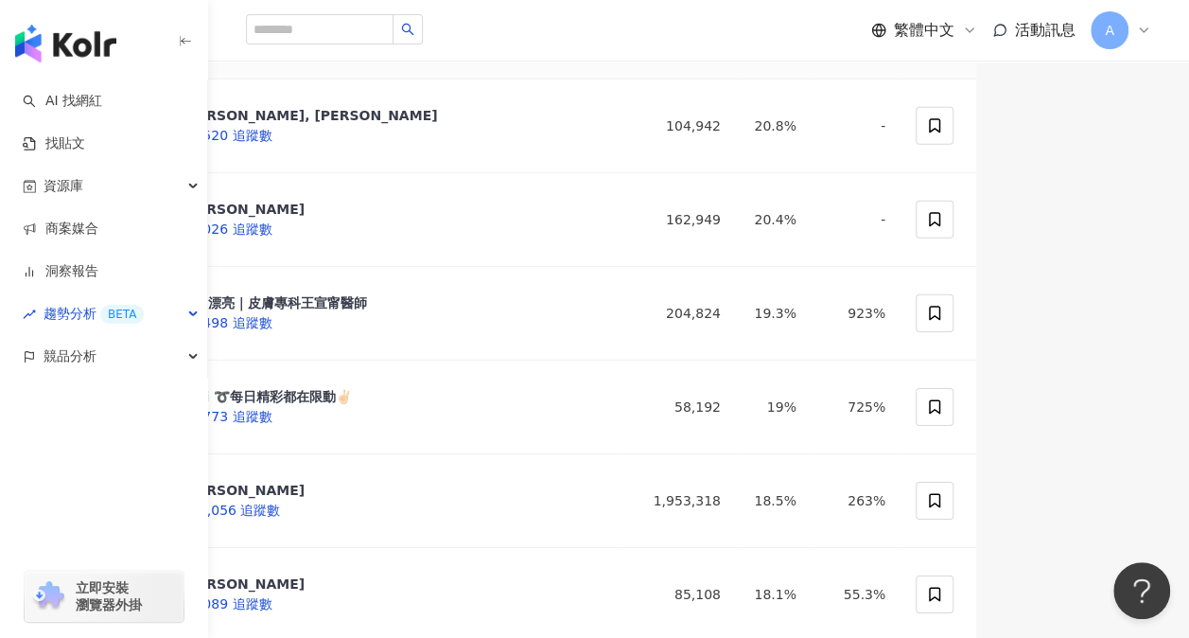
scroll to position [2839, 0]
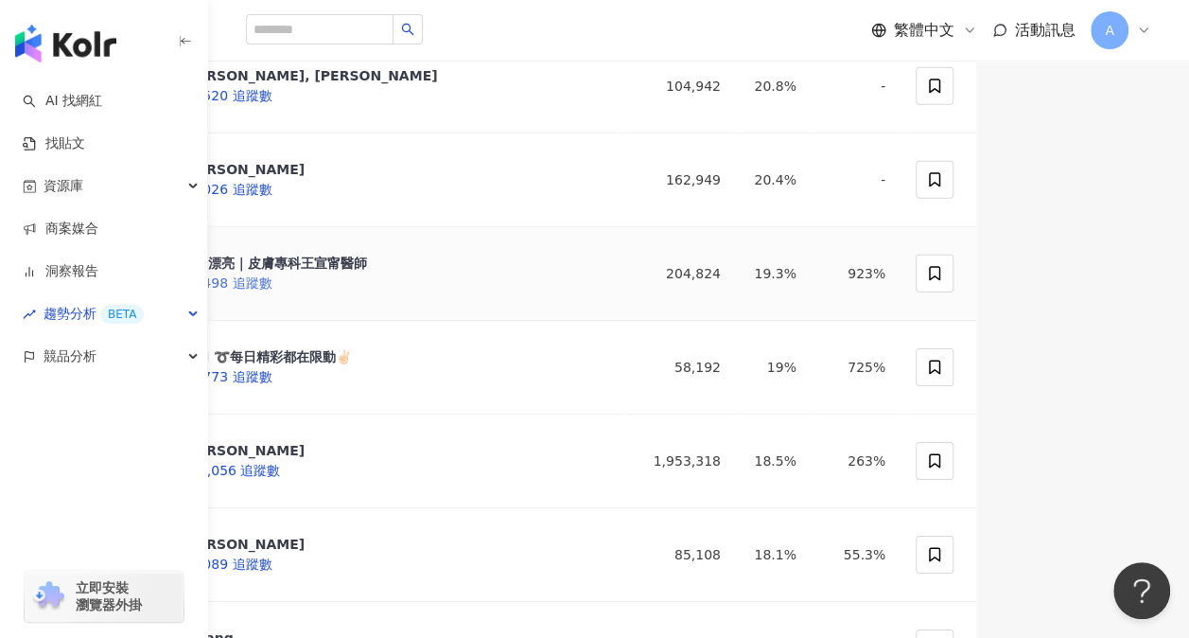
click at [272, 291] on span "37,498 追蹤數" at bounding box center [227, 282] width 90 height 15
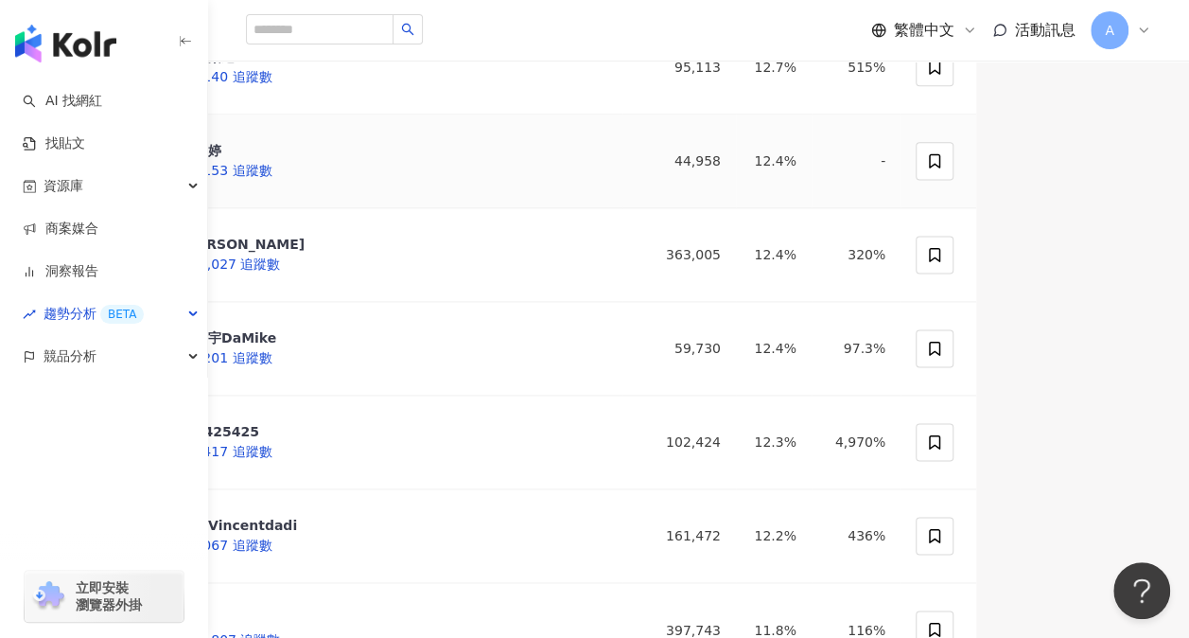
scroll to position [4826, 0]
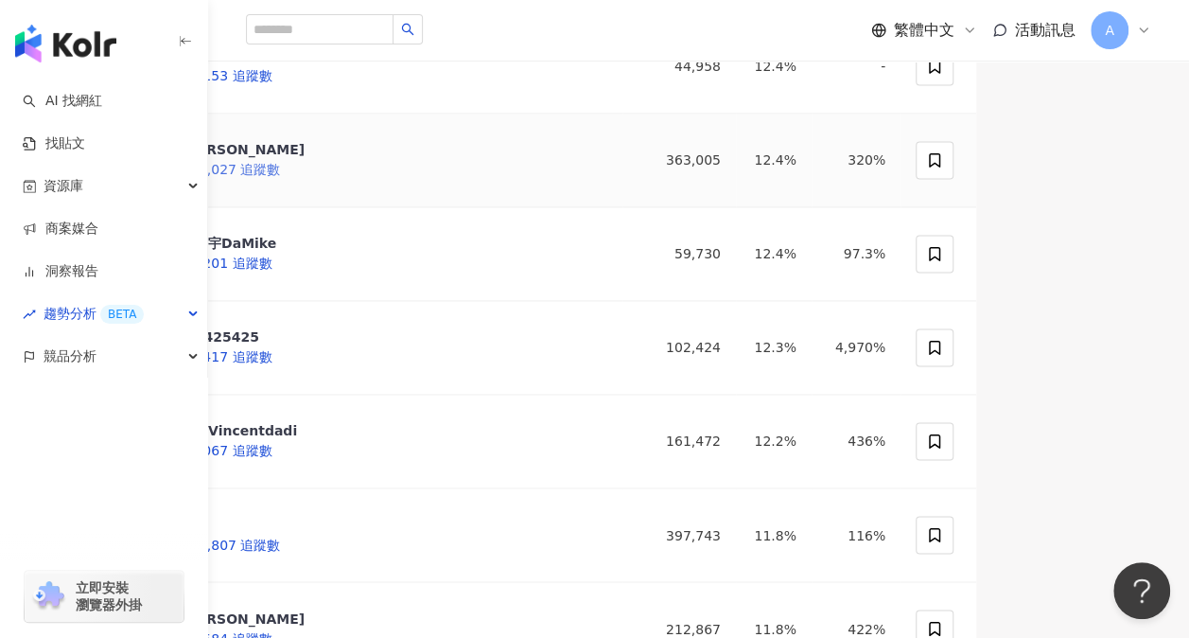
click at [305, 159] on div "Gisele Lai" at bounding box center [243, 149] width 123 height 19
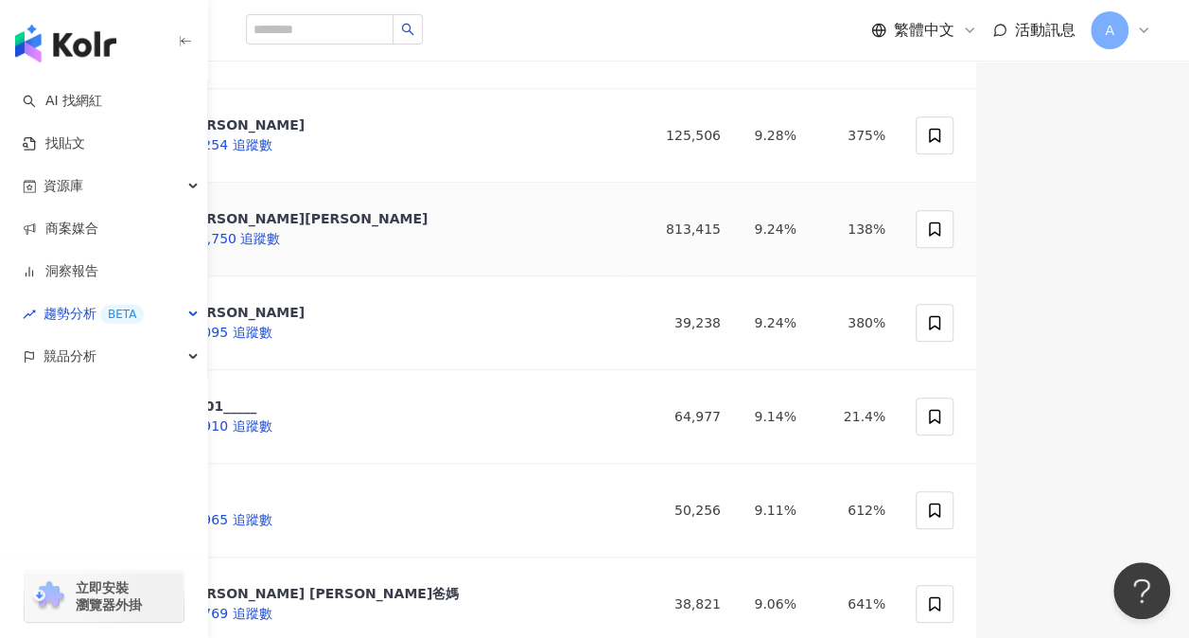
scroll to position [7760, 0]
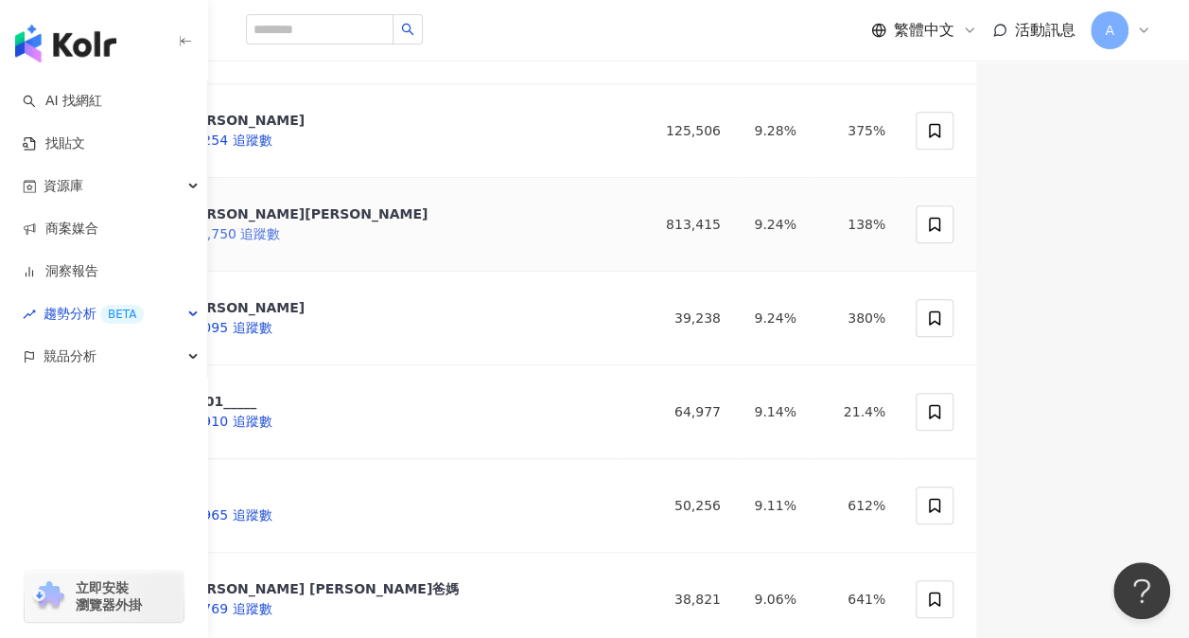
click at [428, 223] on div "劉品言 Esther LIU" at bounding box center [305, 213] width 246 height 19
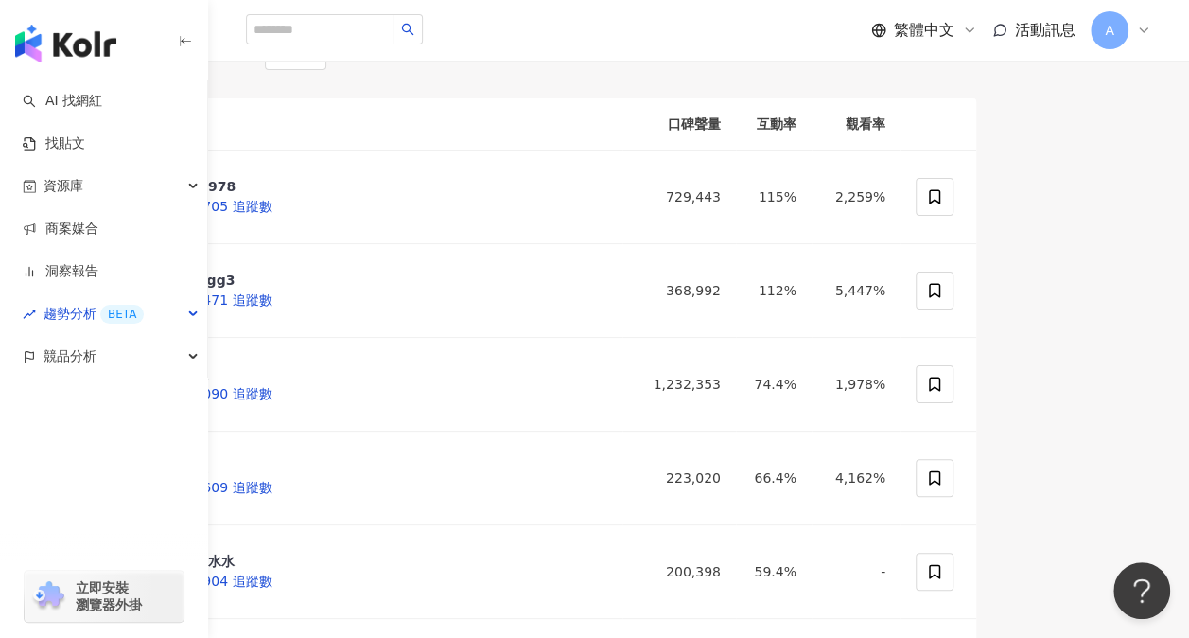
scroll to position [0, 0]
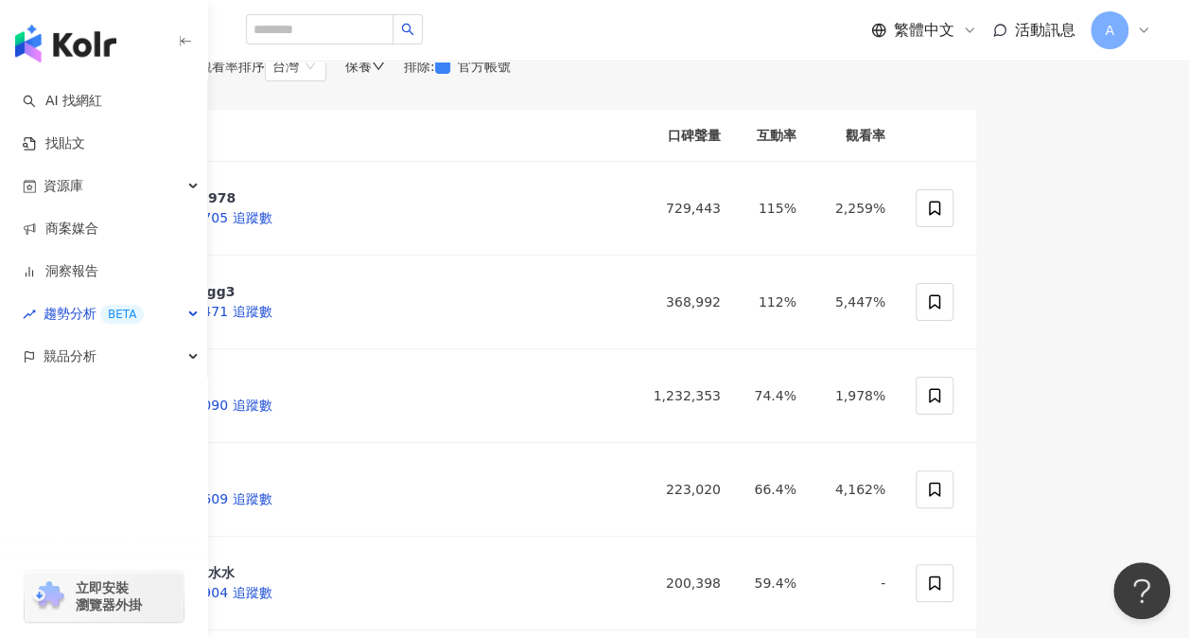
click at [117, 74] on div "口碑聲量排序" at bounding box center [77, 66] width 79 height 15
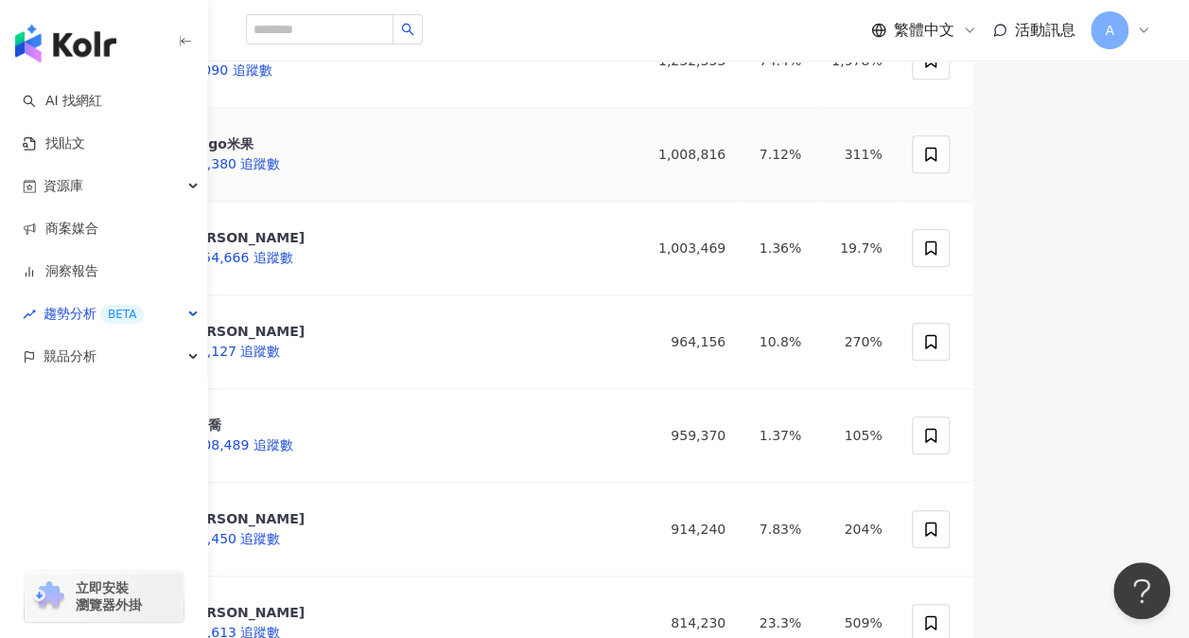
scroll to position [662, 0]
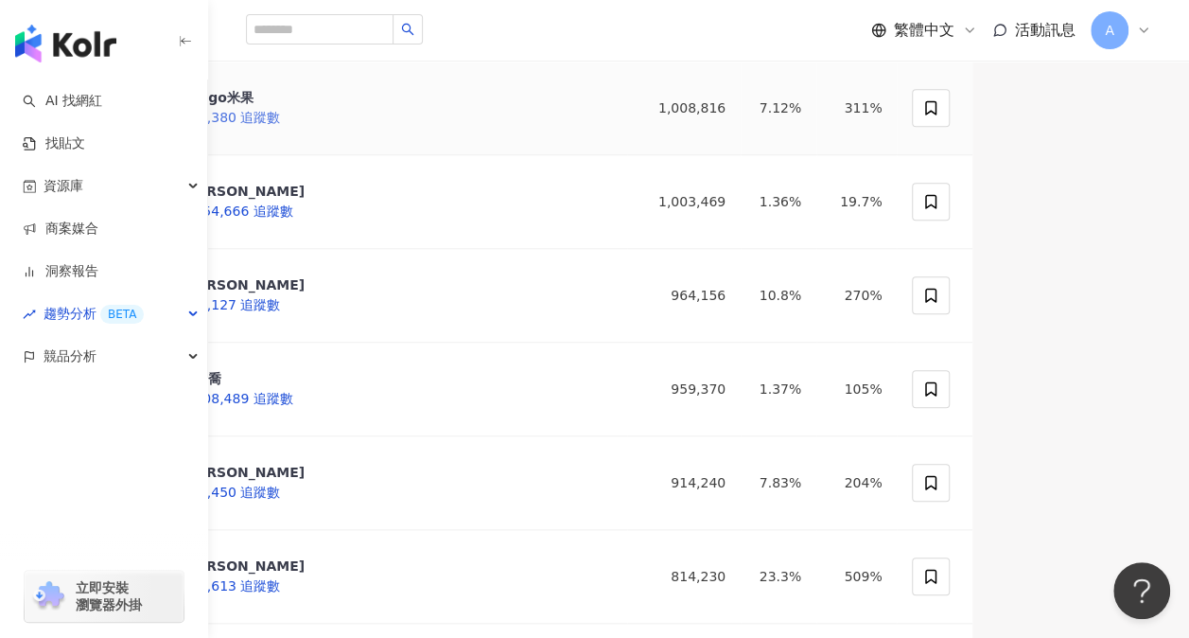
click at [280, 125] on span "574,380 追蹤數" at bounding box center [231, 117] width 98 height 15
click at [305, 201] on div "Jen Wu" at bounding box center [243, 191] width 123 height 19
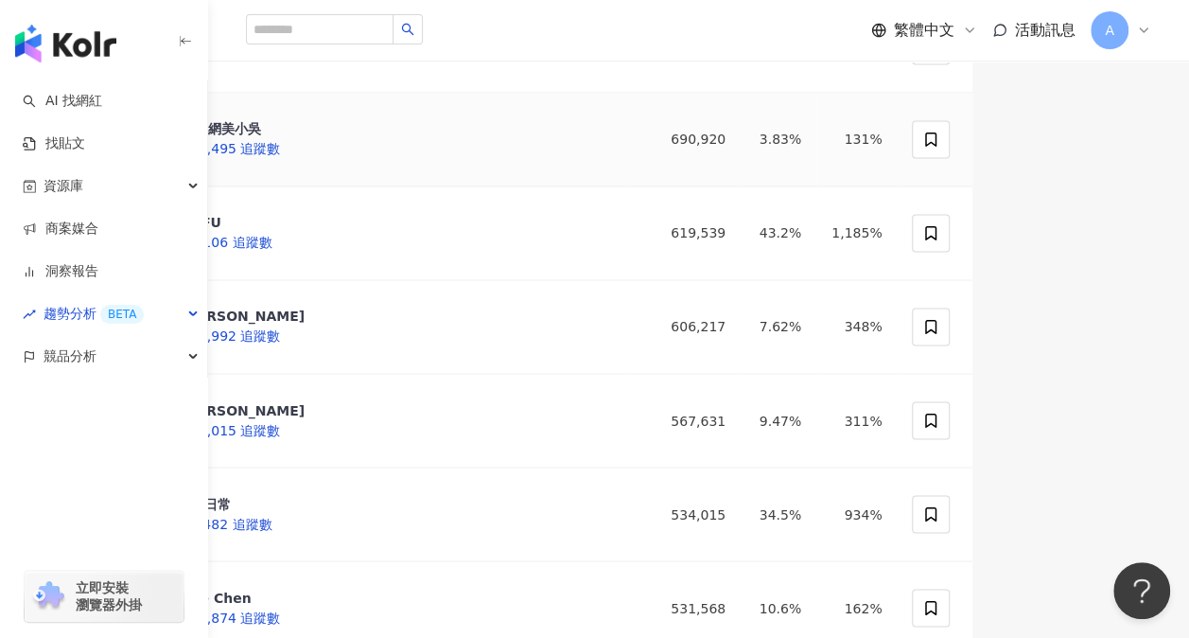
scroll to position [1419, 0]
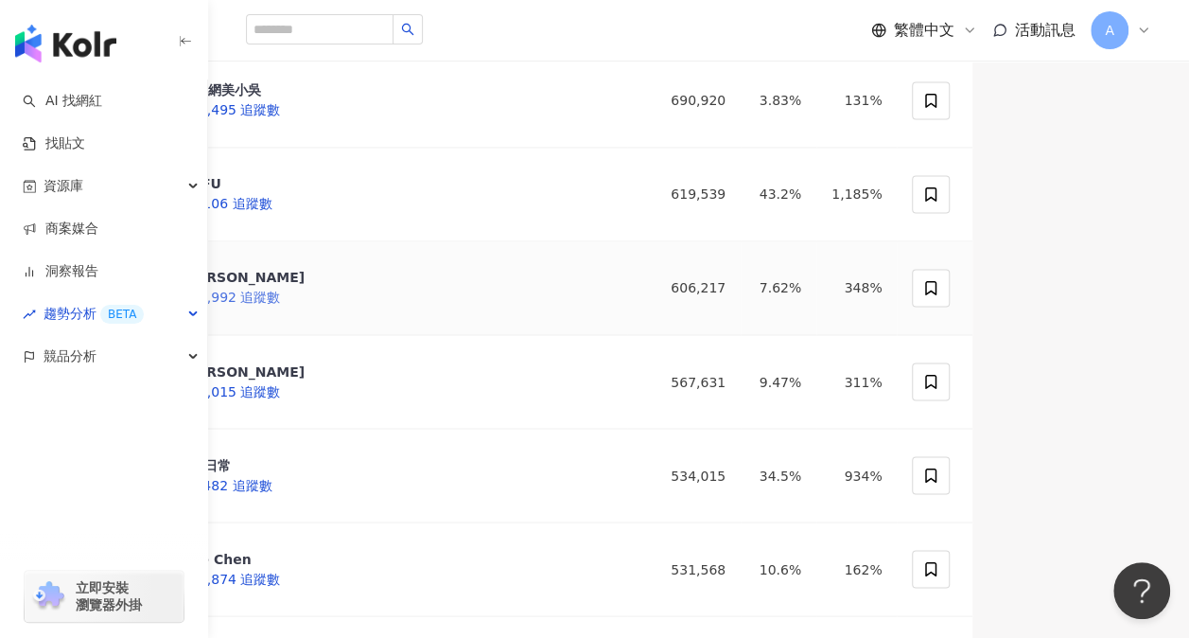
click at [305, 319] on div "蔡昕言 318,992 追蹤數" at bounding box center [207, 287] width 195 height 62
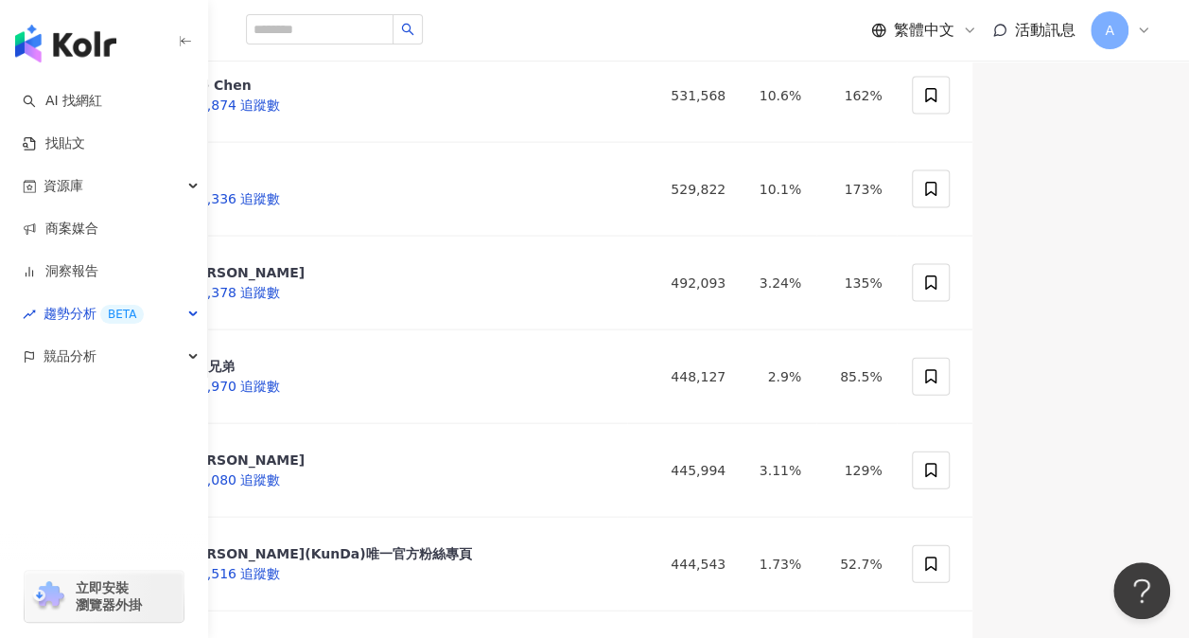
scroll to position [1987, 0]
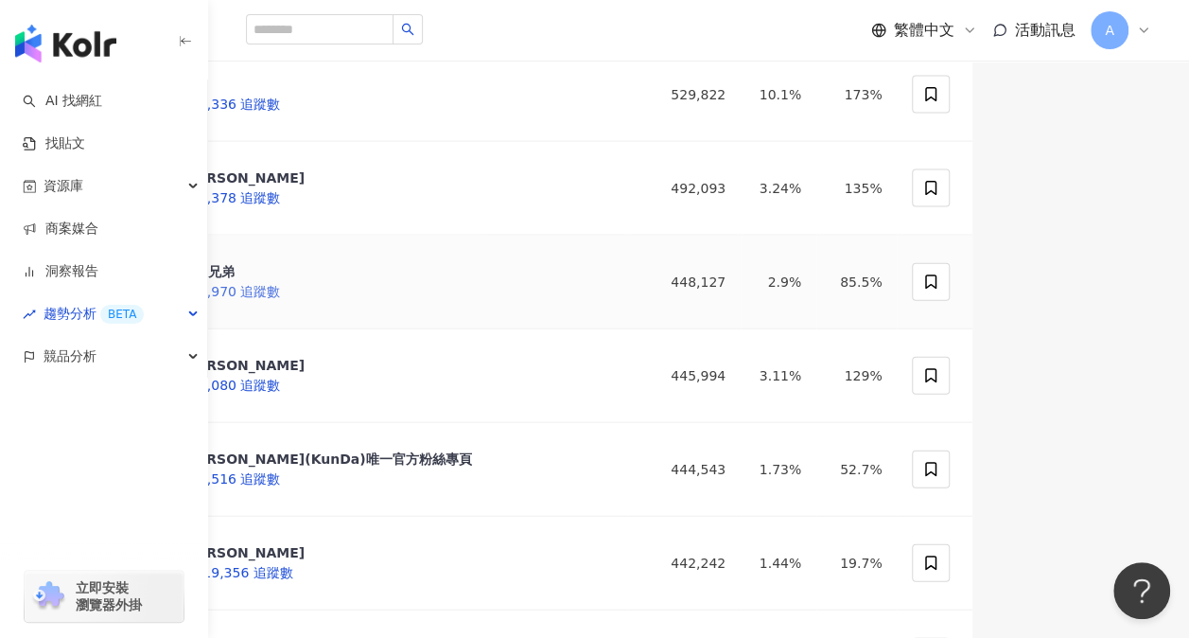
click at [280, 313] on div "黃氏兄弟 445,970 追蹤數" at bounding box center [195, 282] width 170 height 62
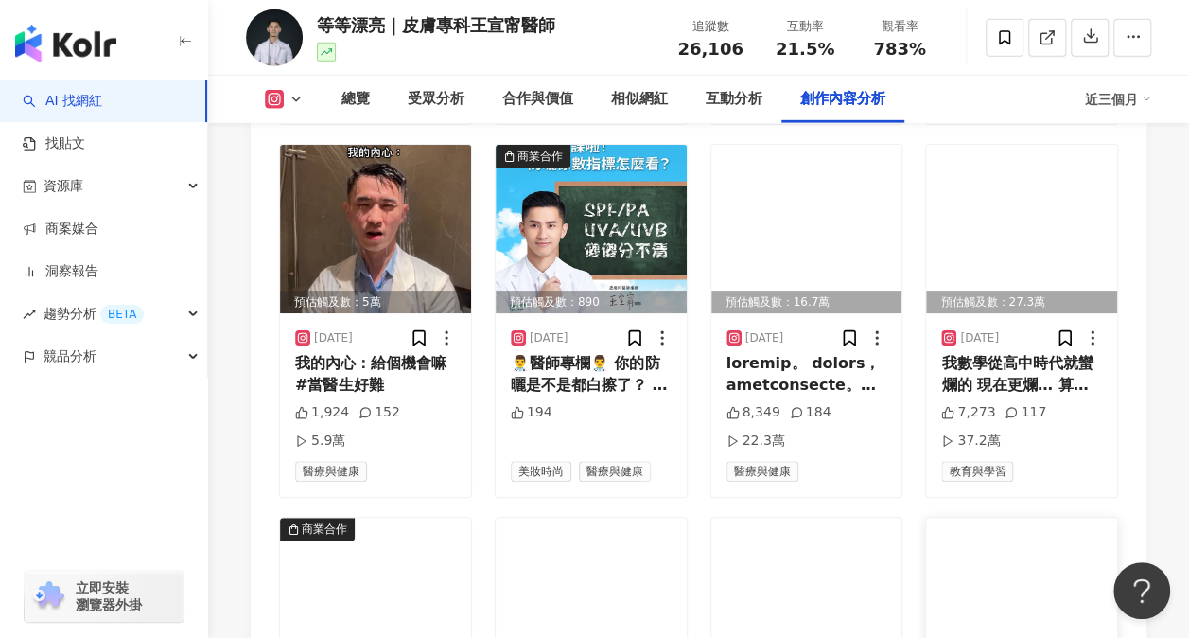
scroll to position [6529, 0]
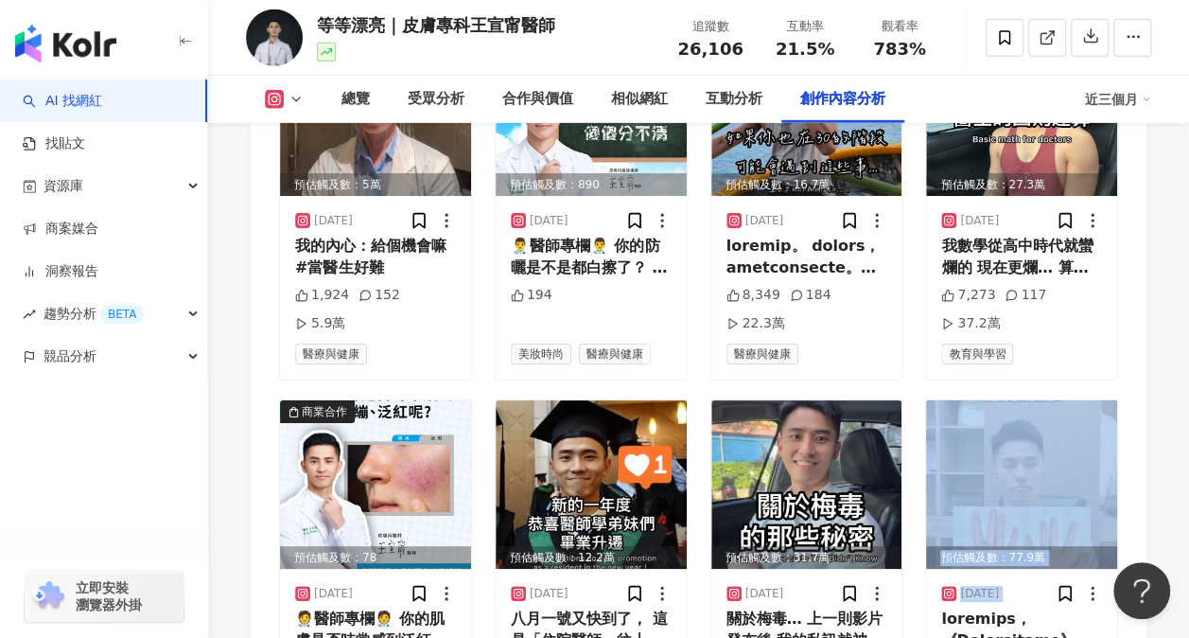
drag, startPoint x: 1203, startPoint y: 563, endPoint x: 1184, endPoint y: 498, distance: 68.0
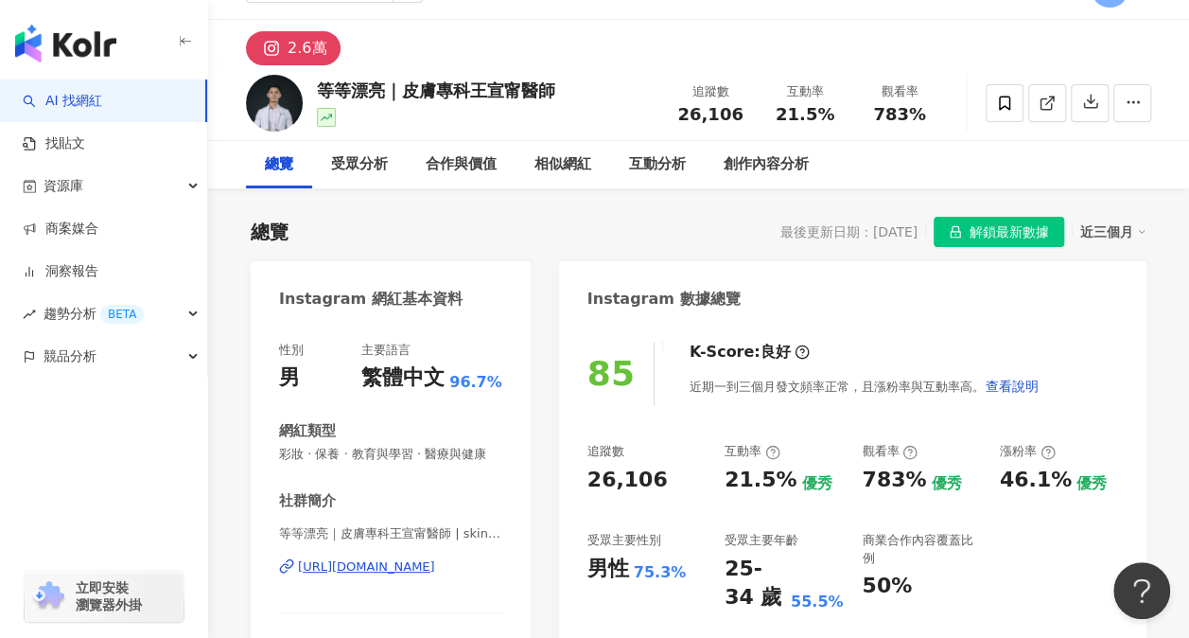
scroll to position [95, 0]
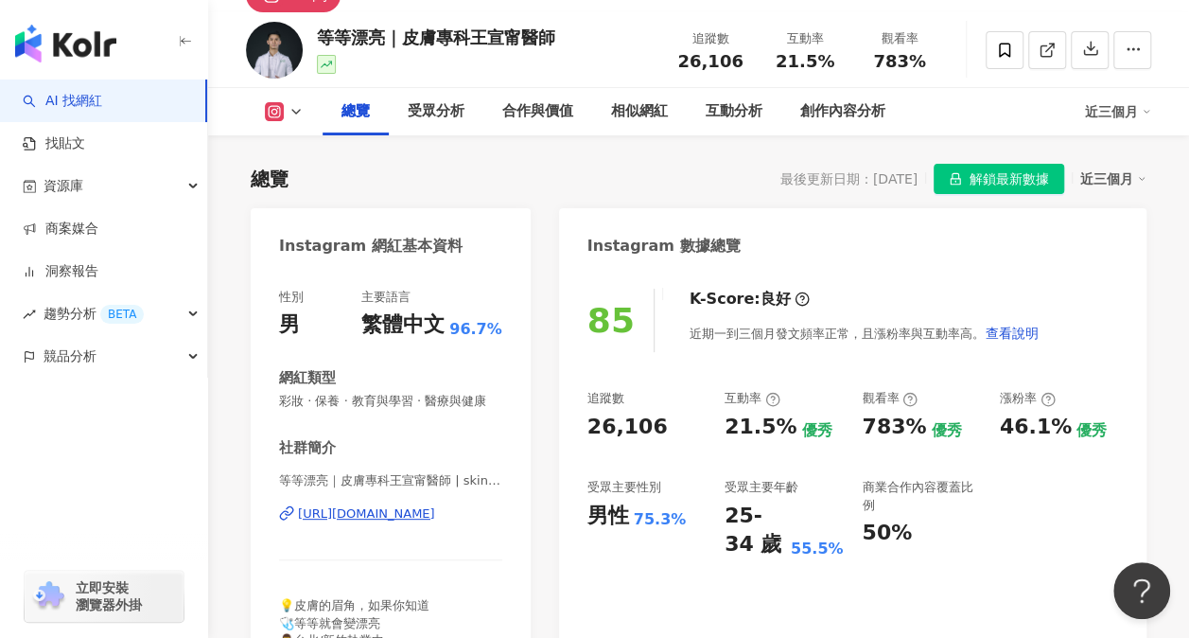
click at [354, 522] on div "https://www.instagram.com/skindoctorwang/" at bounding box center [366, 513] width 137 height 17
drag, startPoint x: 551, startPoint y: 38, endPoint x: 318, endPoint y: 30, distance: 232.9
click at [318, 30] on div "等等漂亮｜皮膚專科王宣甯醫師" at bounding box center [436, 38] width 238 height 24
copy div "等等漂亮｜皮膚專科王宣甯醫師"
click at [681, 68] on div "26,106" at bounding box center [711, 61] width 72 height 19
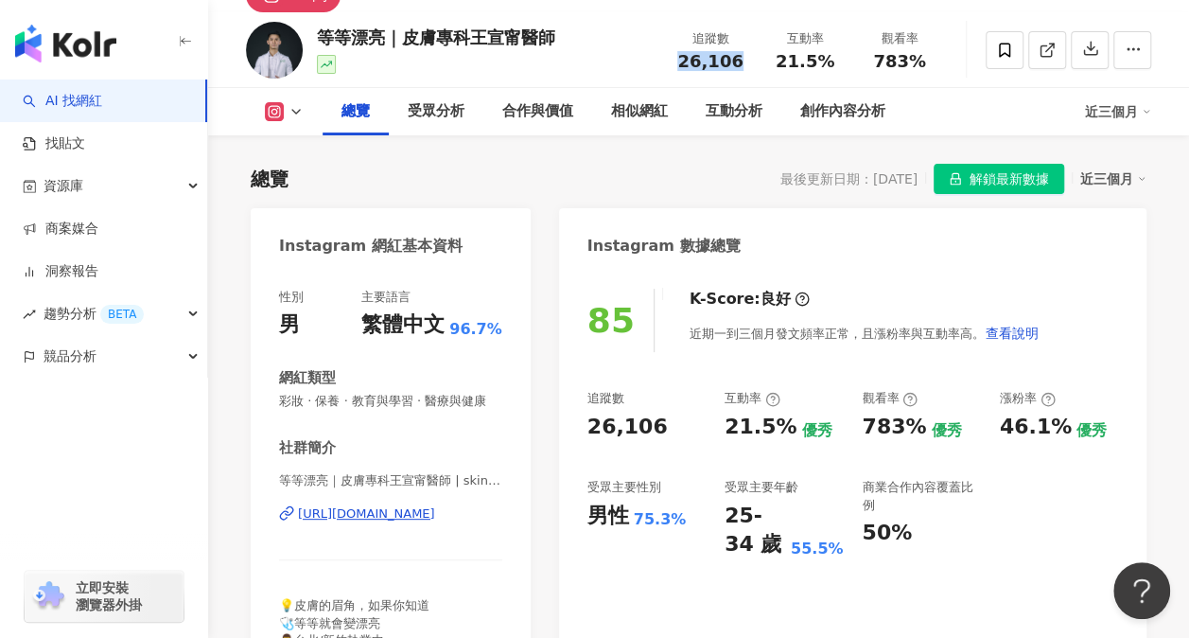
drag, startPoint x: 680, startPoint y: 62, endPoint x: 741, endPoint y: 56, distance: 60.9
click at [741, 56] on div "26,106" at bounding box center [711, 61] width 72 height 19
copy span "26,106"
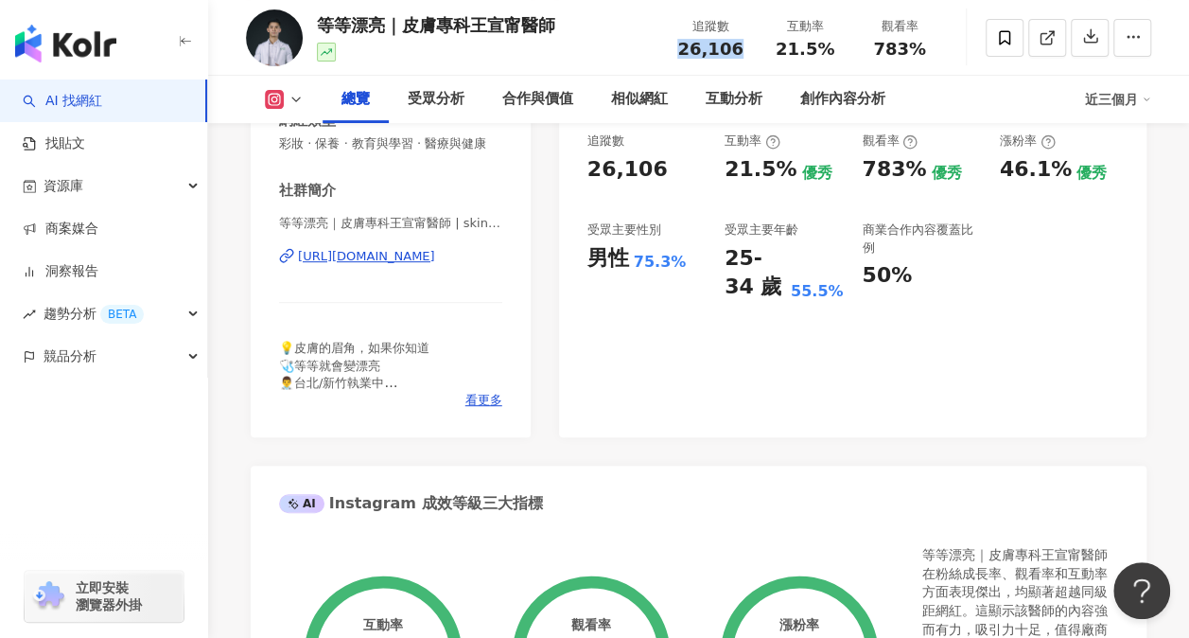
scroll to position [473, 0]
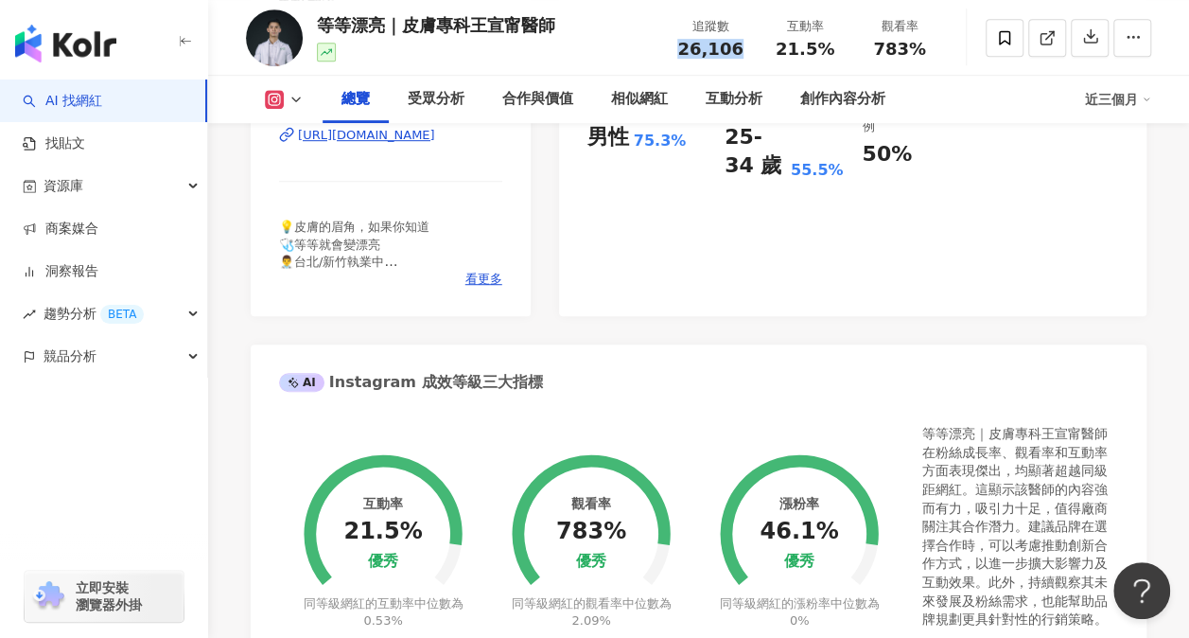
click at [435, 144] on div "https://www.instagram.com/skindoctorwang/" at bounding box center [366, 135] width 137 height 17
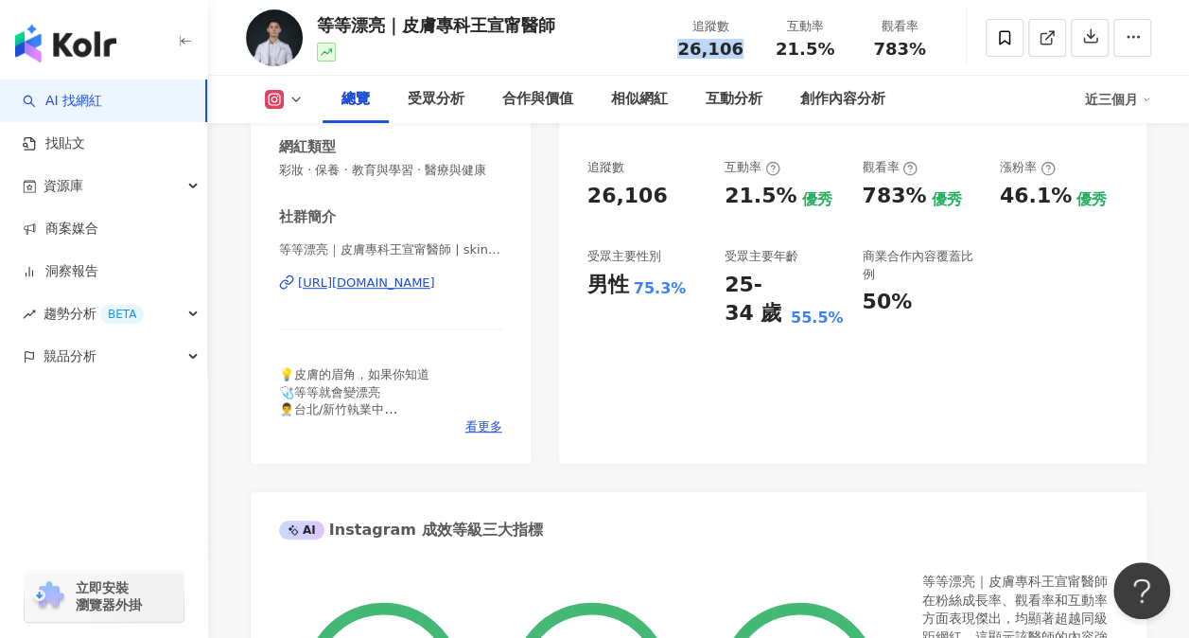
scroll to position [284, 0]
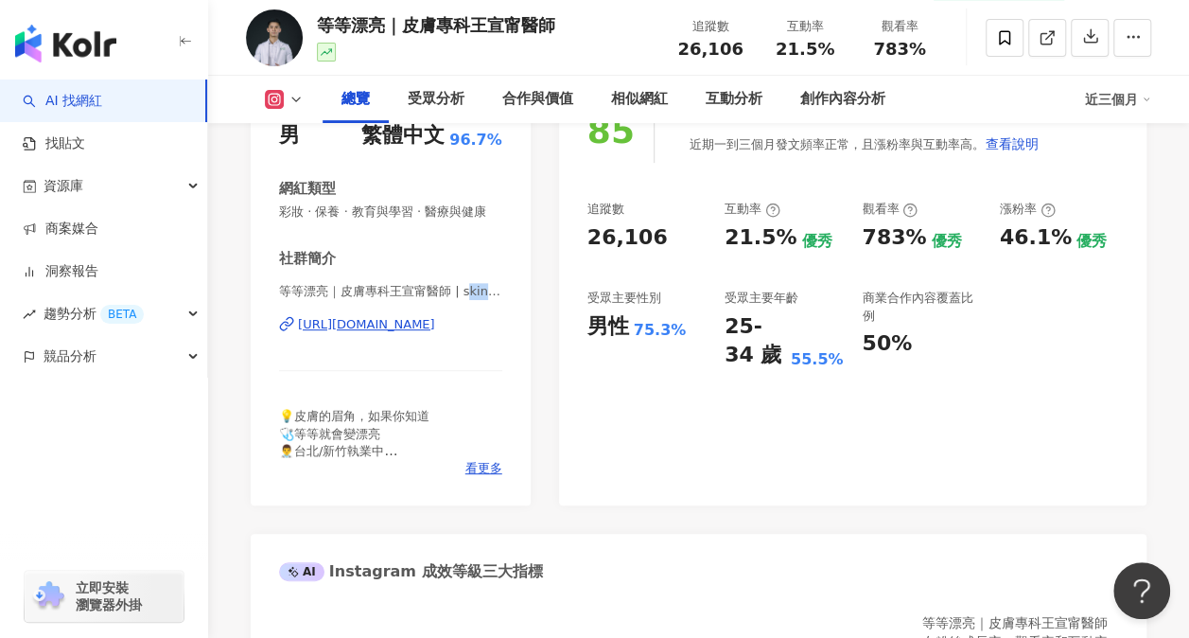
drag, startPoint x: 464, startPoint y: 314, endPoint x: 496, endPoint y: 313, distance: 32.2
click at [496, 300] on span "等等漂亮｜皮膚專科王宣甯醫師 | skindoctorwang" at bounding box center [390, 291] width 223 height 17
click at [424, 300] on span "等等漂亮｜皮膚專科王宣甯醫師 | skindoctorwang" at bounding box center [390, 291] width 223 height 17
click at [435, 333] on div "https://www.instagram.com/skindoctorwang/" at bounding box center [366, 324] width 137 height 17
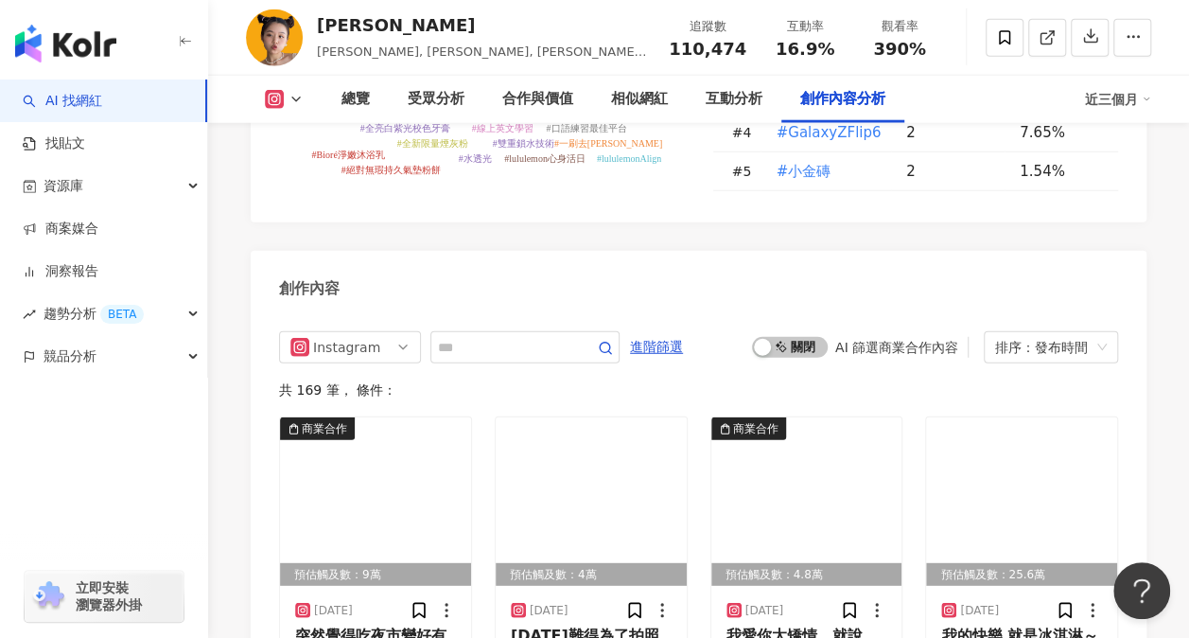
scroll to position [6151, 0]
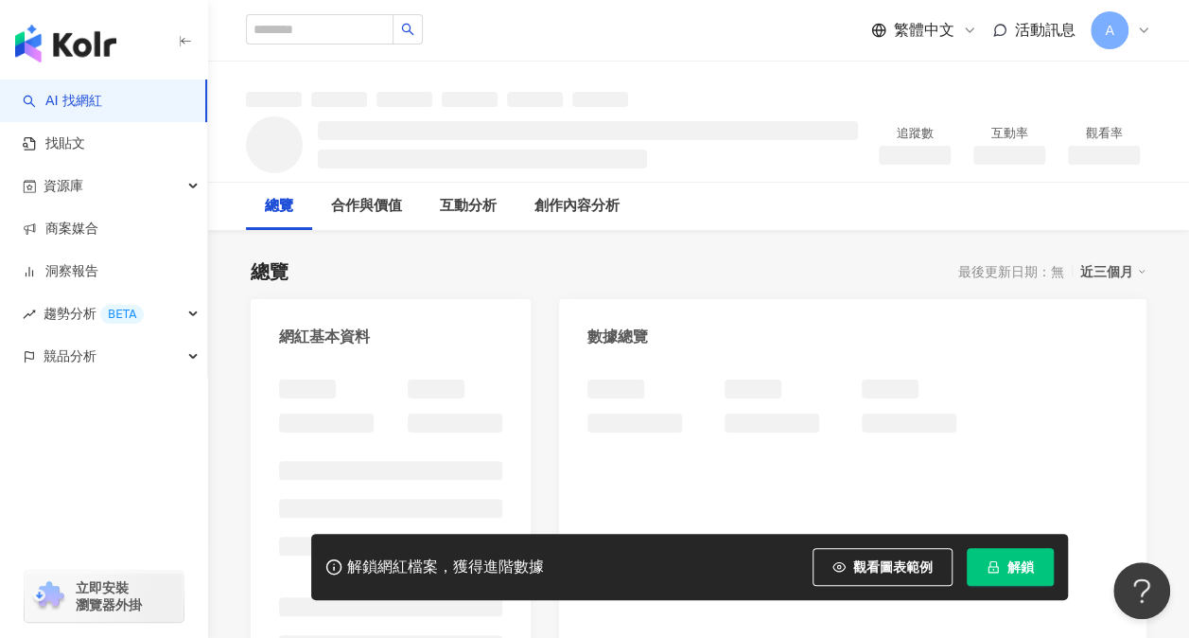
click at [1030, 559] on span "解鎖" at bounding box center [1021, 566] width 26 height 15
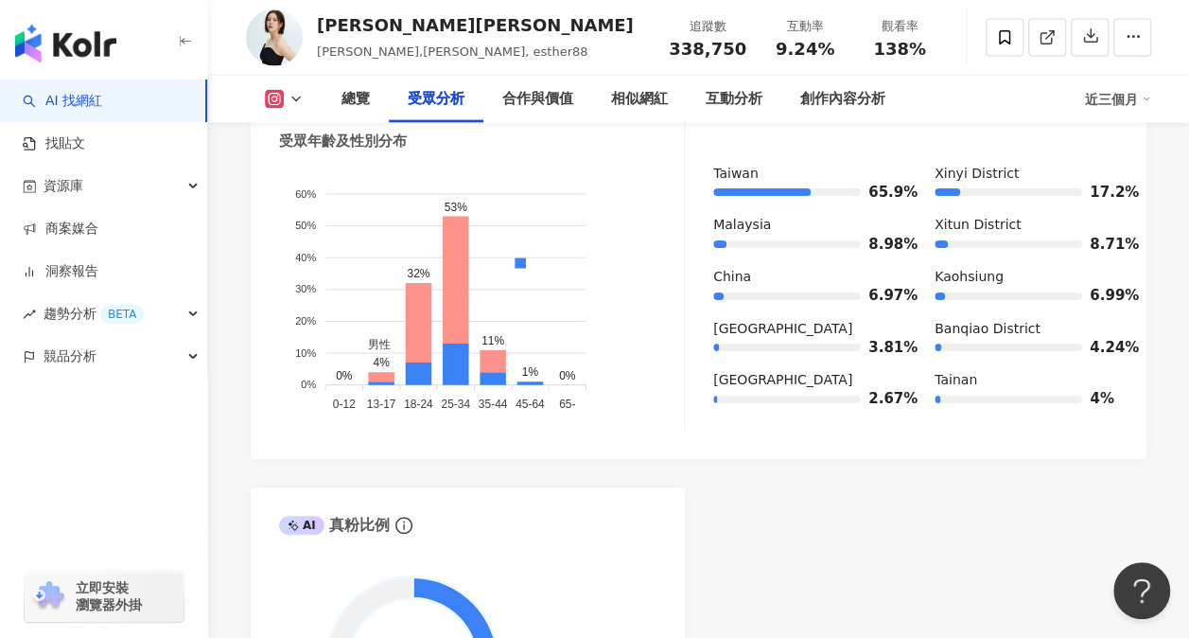
scroll to position [1987, 0]
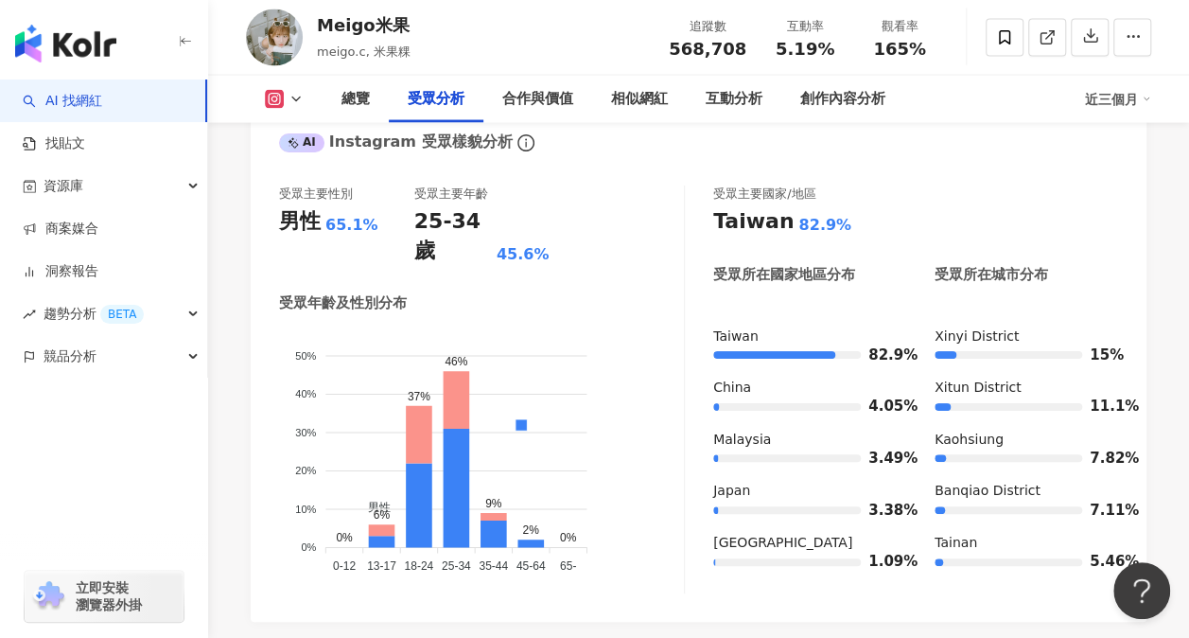
scroll to position [1893, 0]
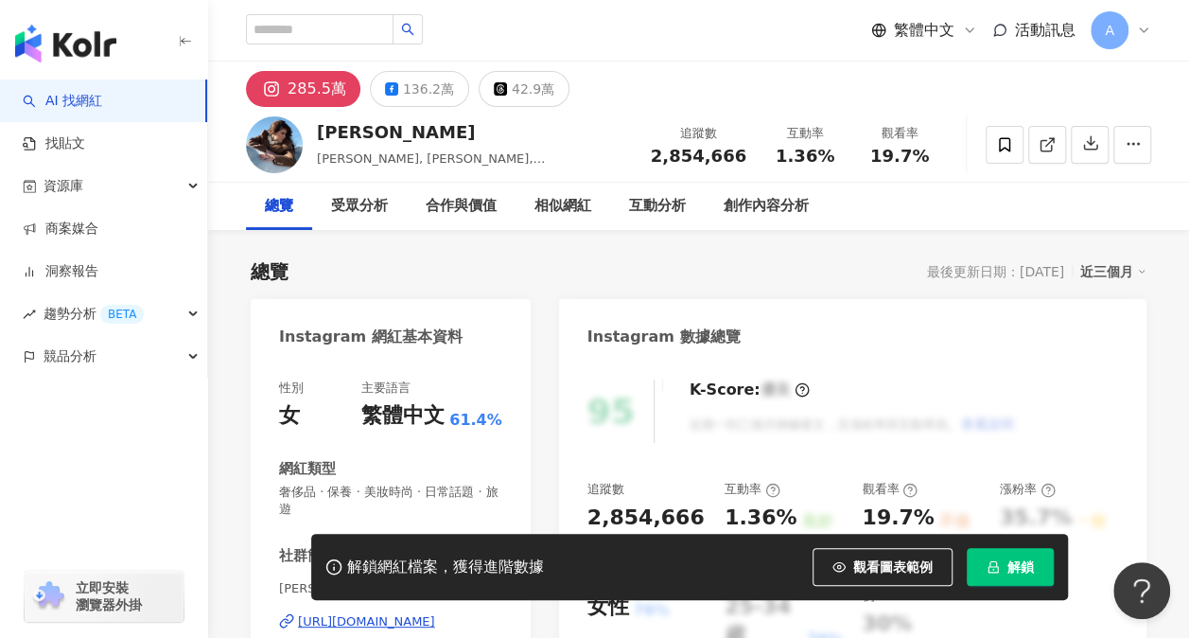
click at [1016, 573] on span "解鎖" at bounding box center [1021, 566] width 26 height 15
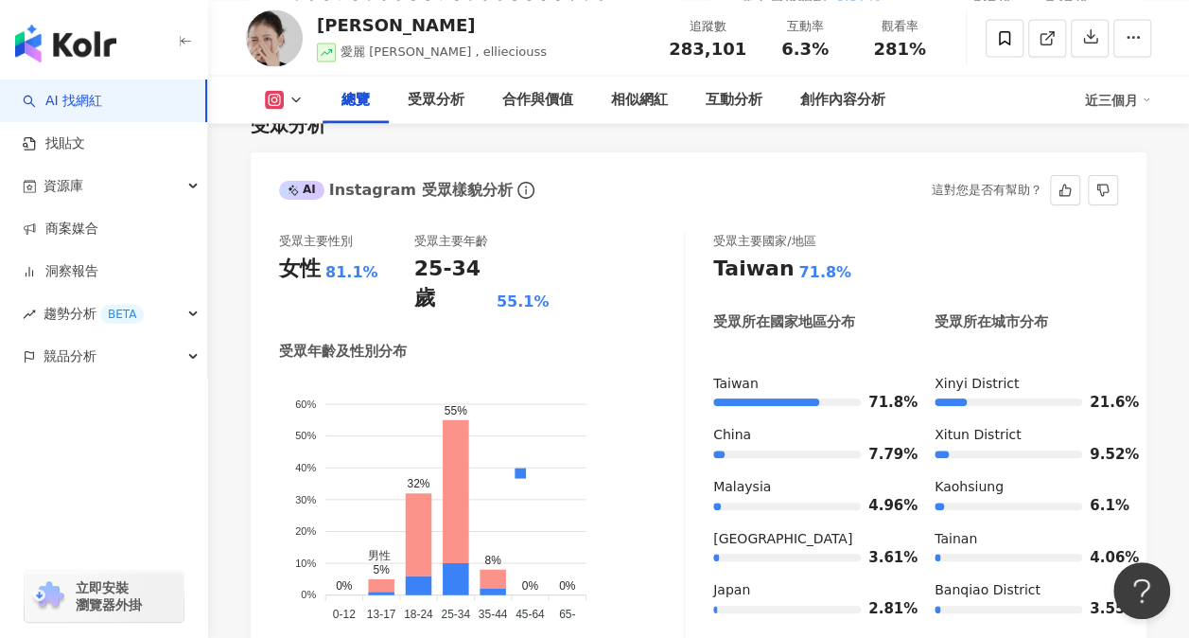
scroll to position [1609, 0]
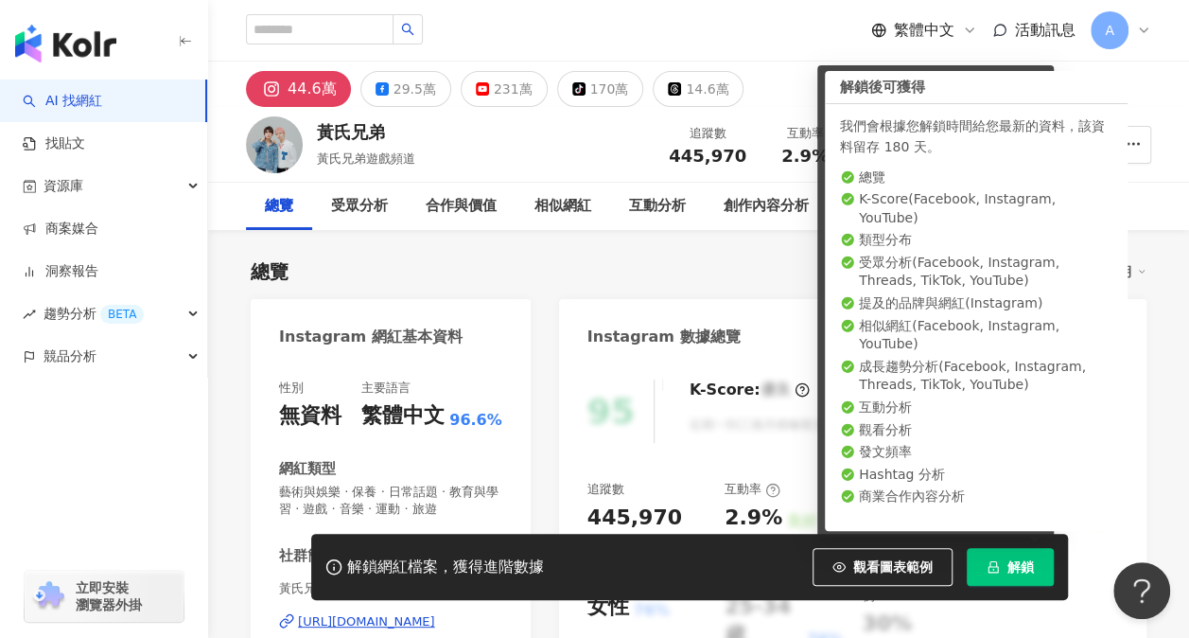
click at [1013, 567] on span "解鎖" at bounding box center [1021, 566] width 26 height 15
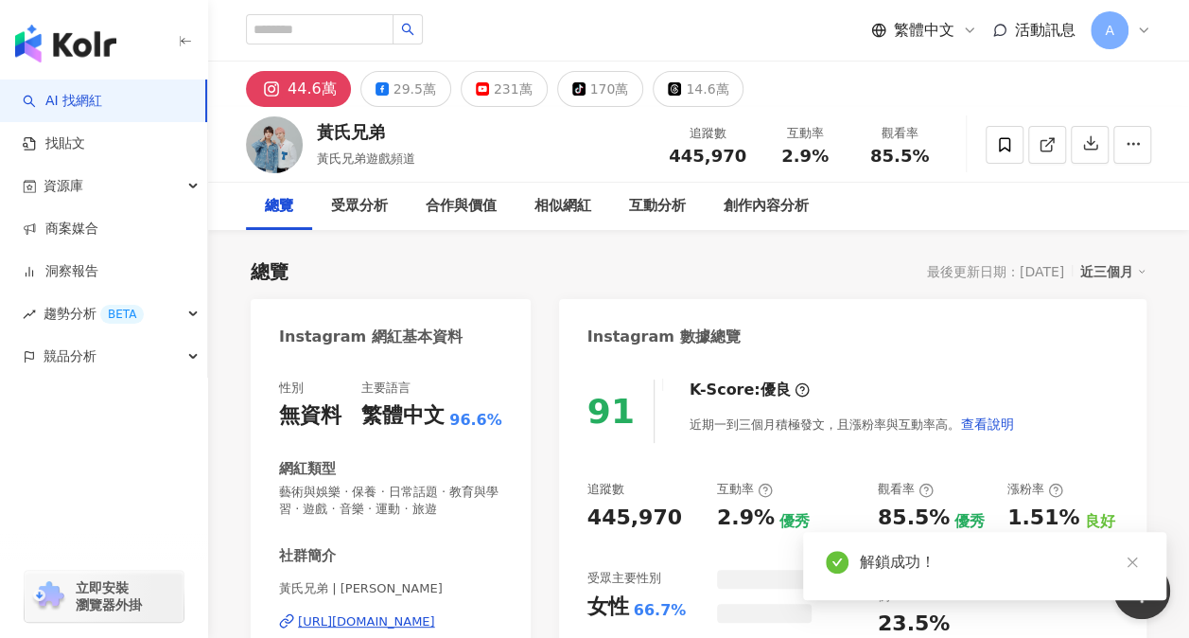
click at [731, 338] on div "Instagram 數據總覽" at bounding box center [853, 330] width 588 height 62
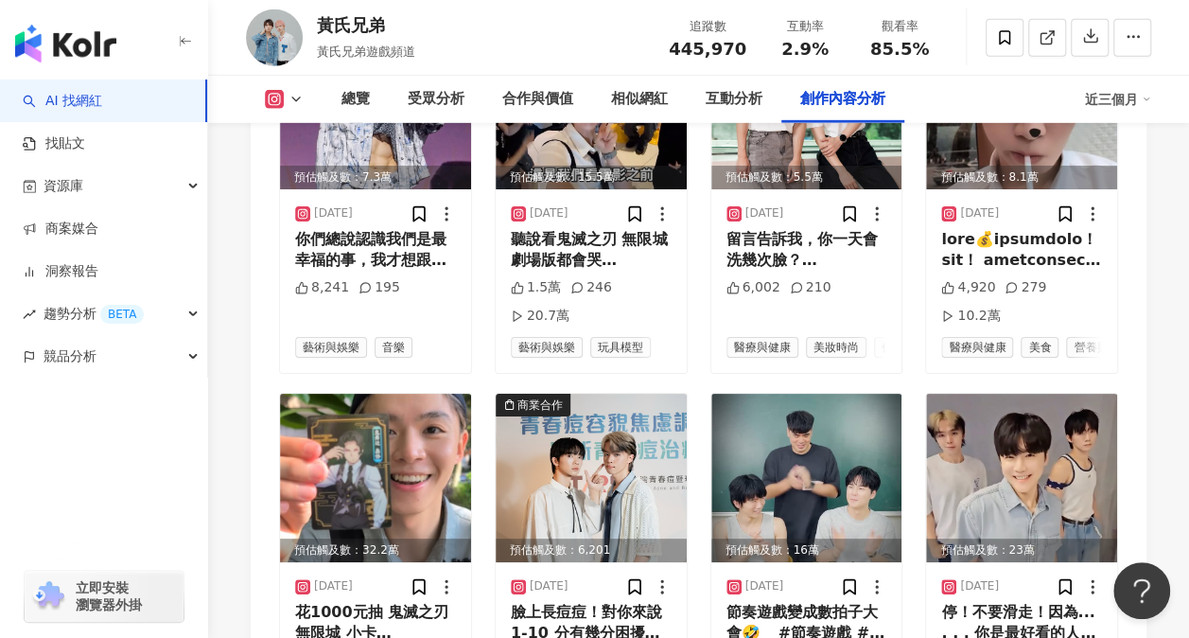
scroll to position [6435, 0]
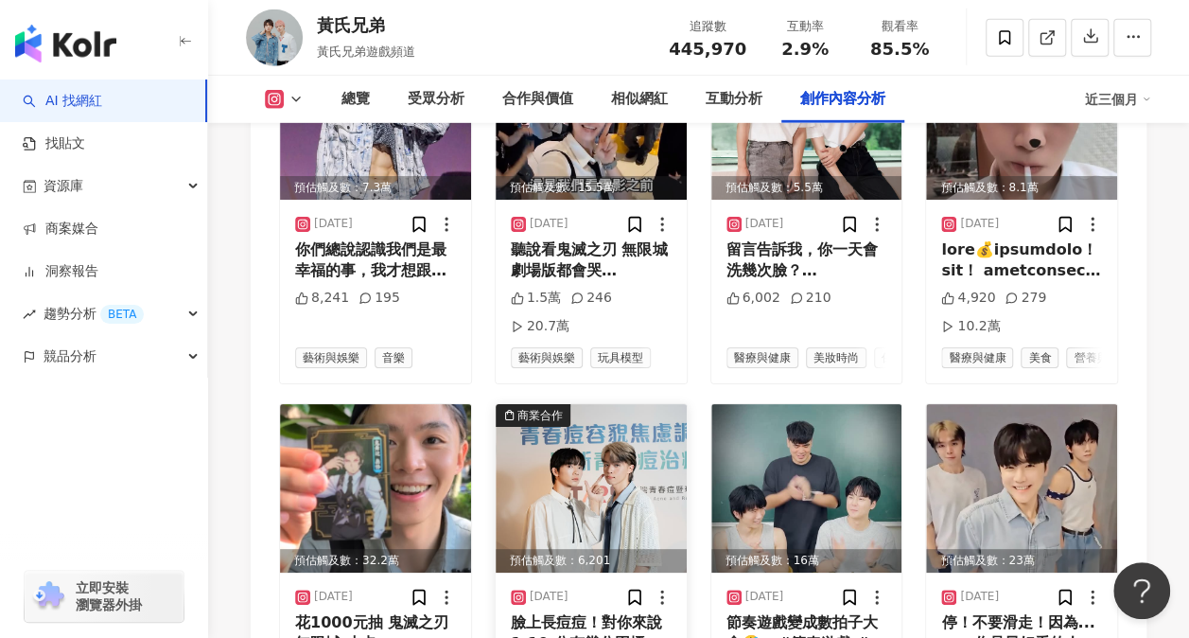
click at [610, 404] on img at bounding box center [591, 488] width 191 height 168
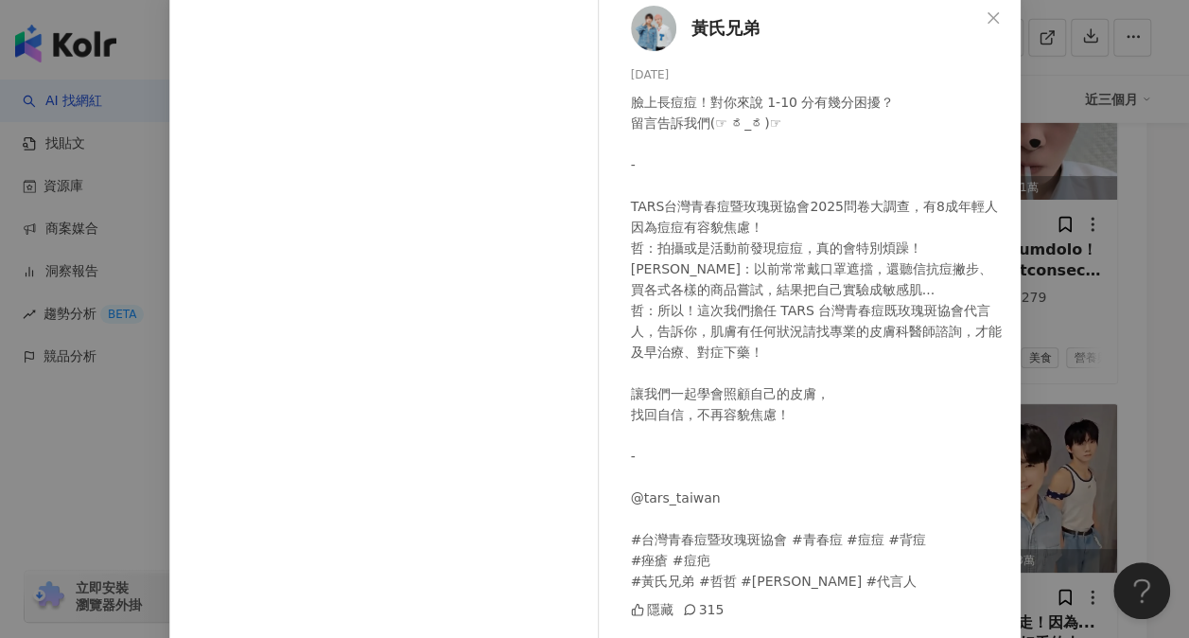
scroll to position [0, 0]
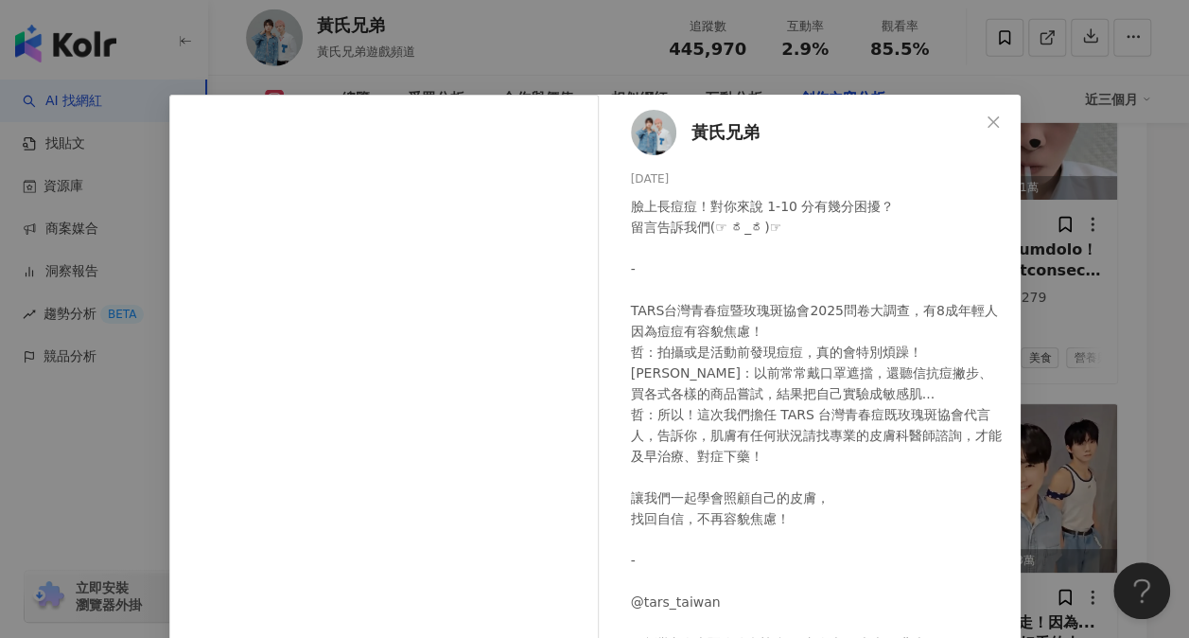
click at [718, 132] on span "黃氏兄弟" at bounding box center [726, 132] width 68 height 26
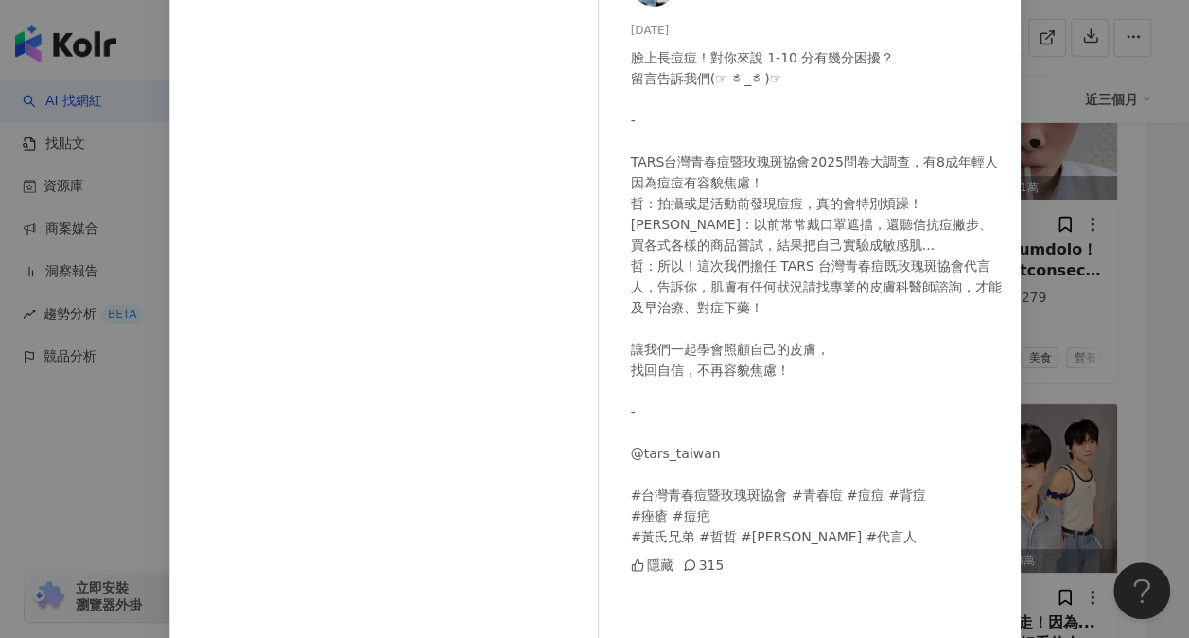
scroll to position [189, 0]
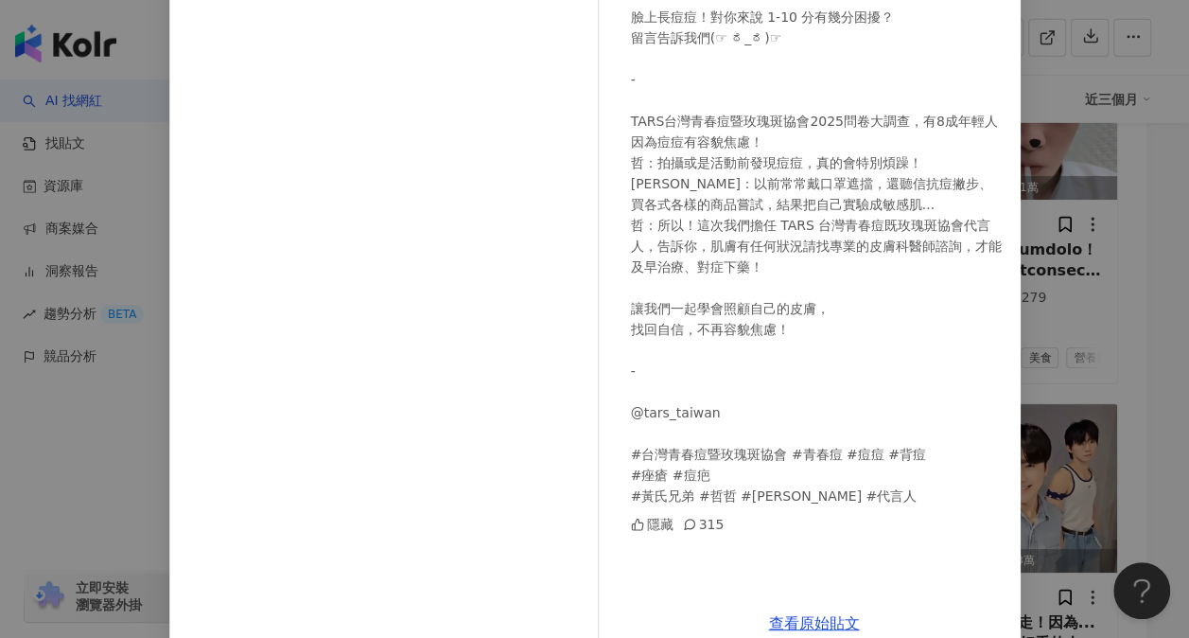
click at [636, 414] on div "臉上長痘痘！對你來說 1-10 分有幾分困擾？ 留言告訴我們(⁠☞⁠ ⁠ಠ⁠_⁠ಠ⁠)⁠☞ - TARS台灣青春痘暨玫瑰斑協會2025問卷大調查，有8成年輕人…" at bounding box center [818, 257] width 375 height 500
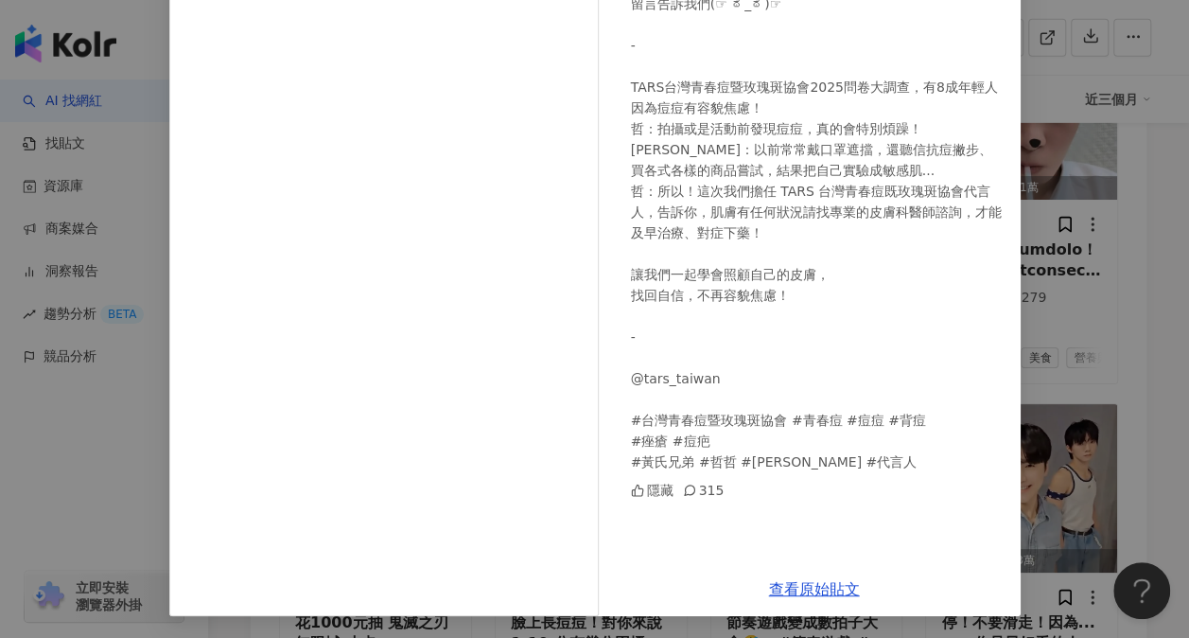
scroll to position [224, 0]
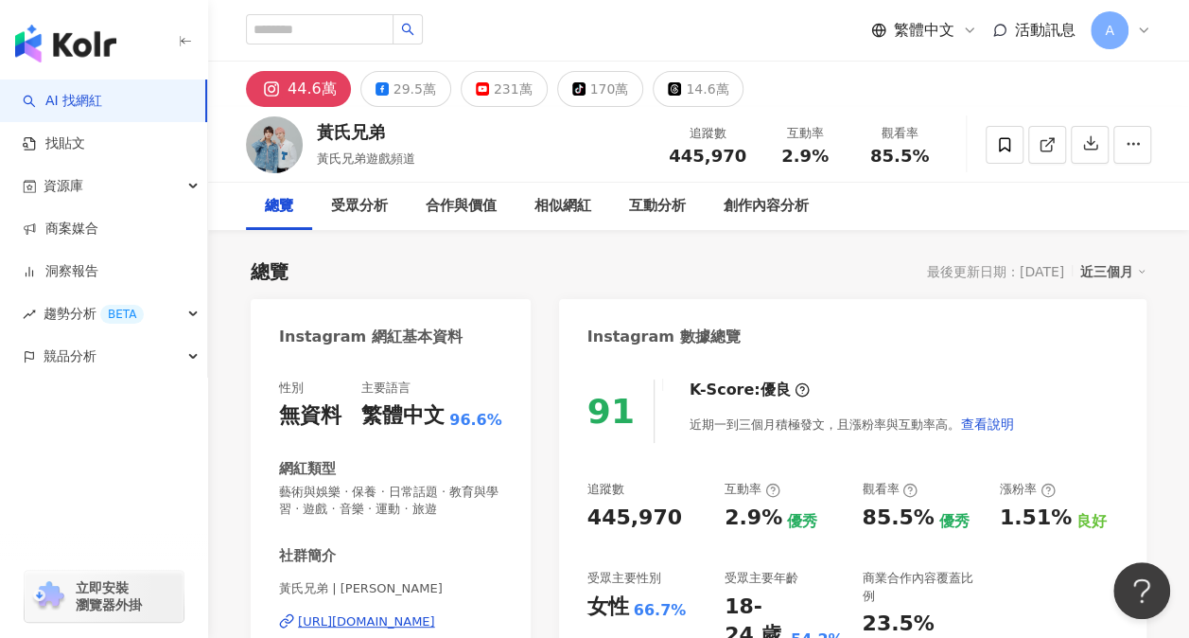
scroll to position [95, 0]
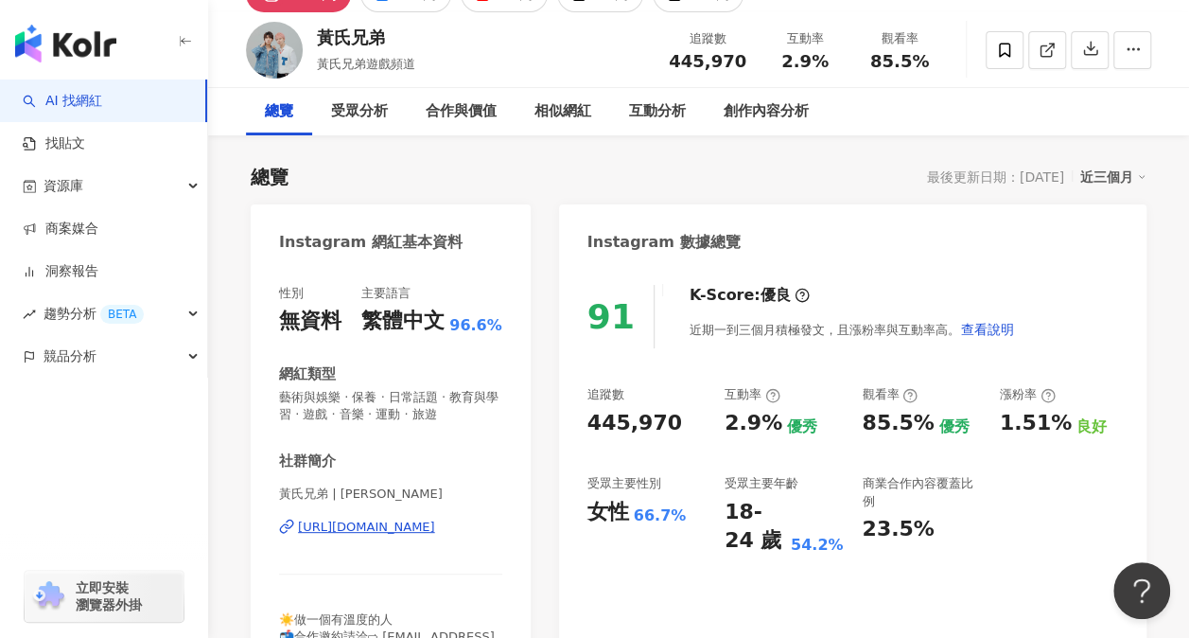
click at [433, 528] on div "[URL][DOMAIN_NAME]" at bounding box center [366, 527] width 137 height 17
